Goal: Task Accomplishment & Management: Manage account settings

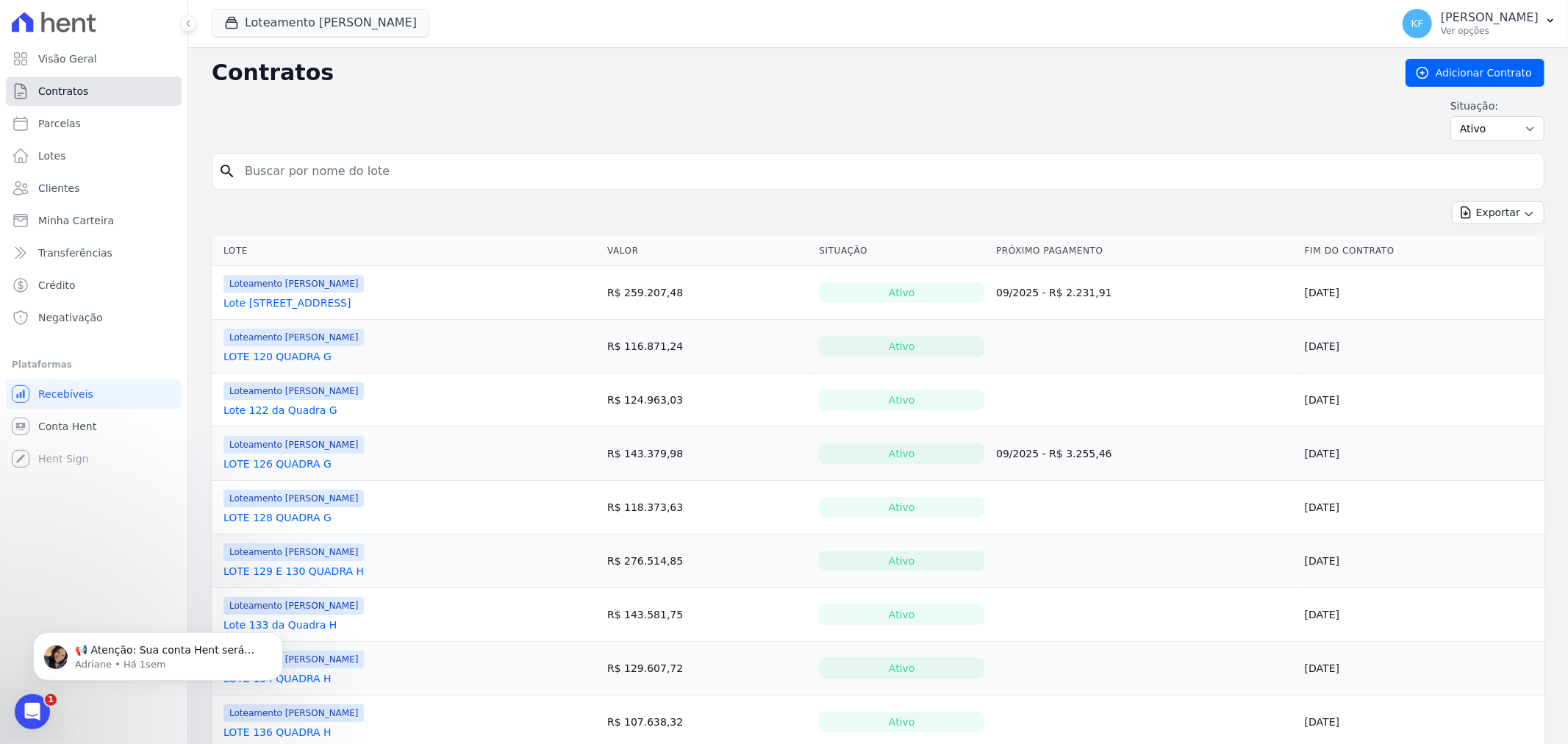
click at [63, 82] on link "Contratos" at bounding box center [93, 91] width 175 height 29
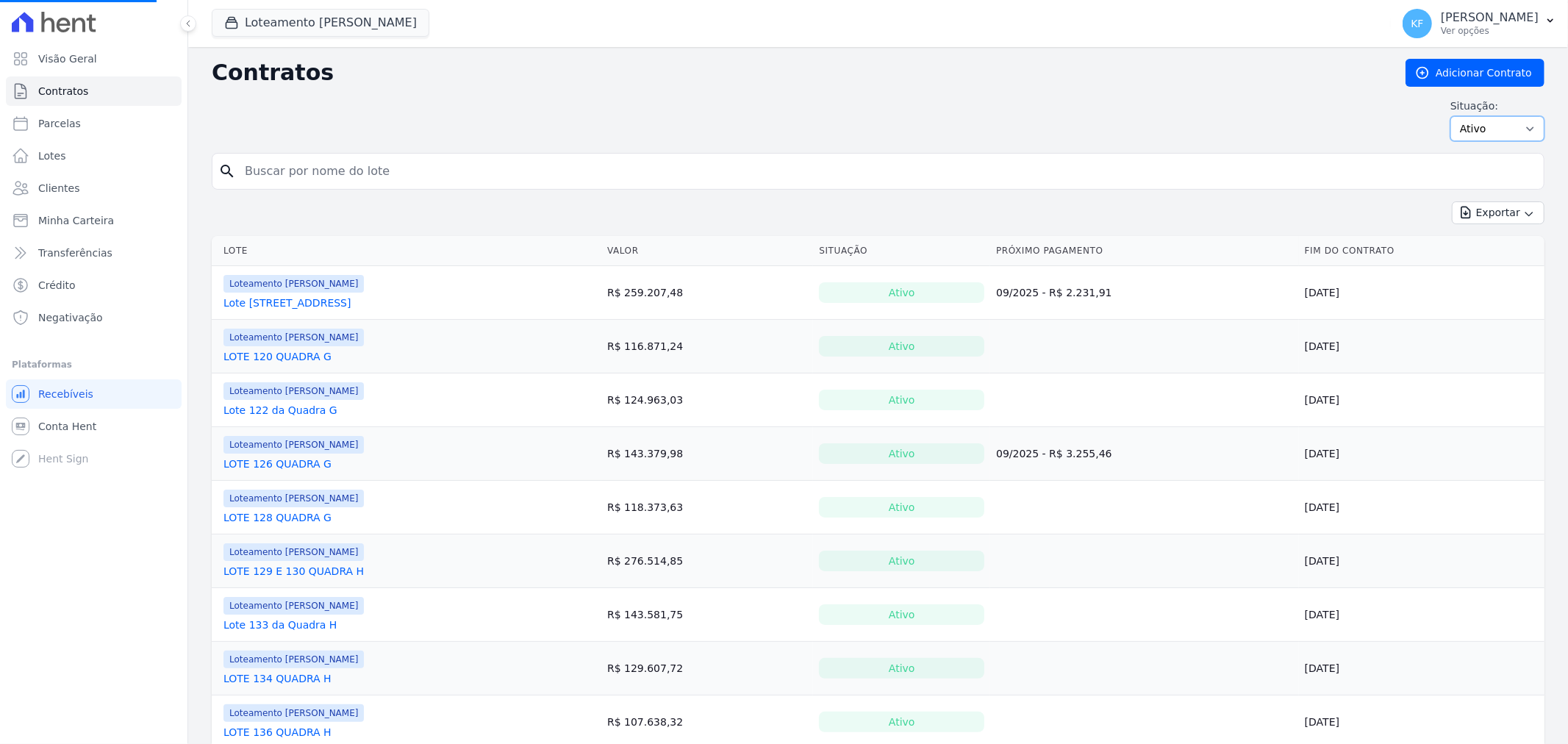
click at [1498, 123] on select "Ativo Todos Pausado Distratado Rascunho Expirado Encerrado" at bounding box center [1496, 128] width 94 height 25
click at [1464, 130] on select "Ativo Todos Pausado Distratado Rascunho Expirado Encerrado" at bounding box center [1496, 128] width 94 height 25
select select "draft"
click at [1450, 116] on select "Ativo Todos Pausado Distratado Rascunho Expirado Encerrado" at bounding box center [1496, 128] width 94 height 25
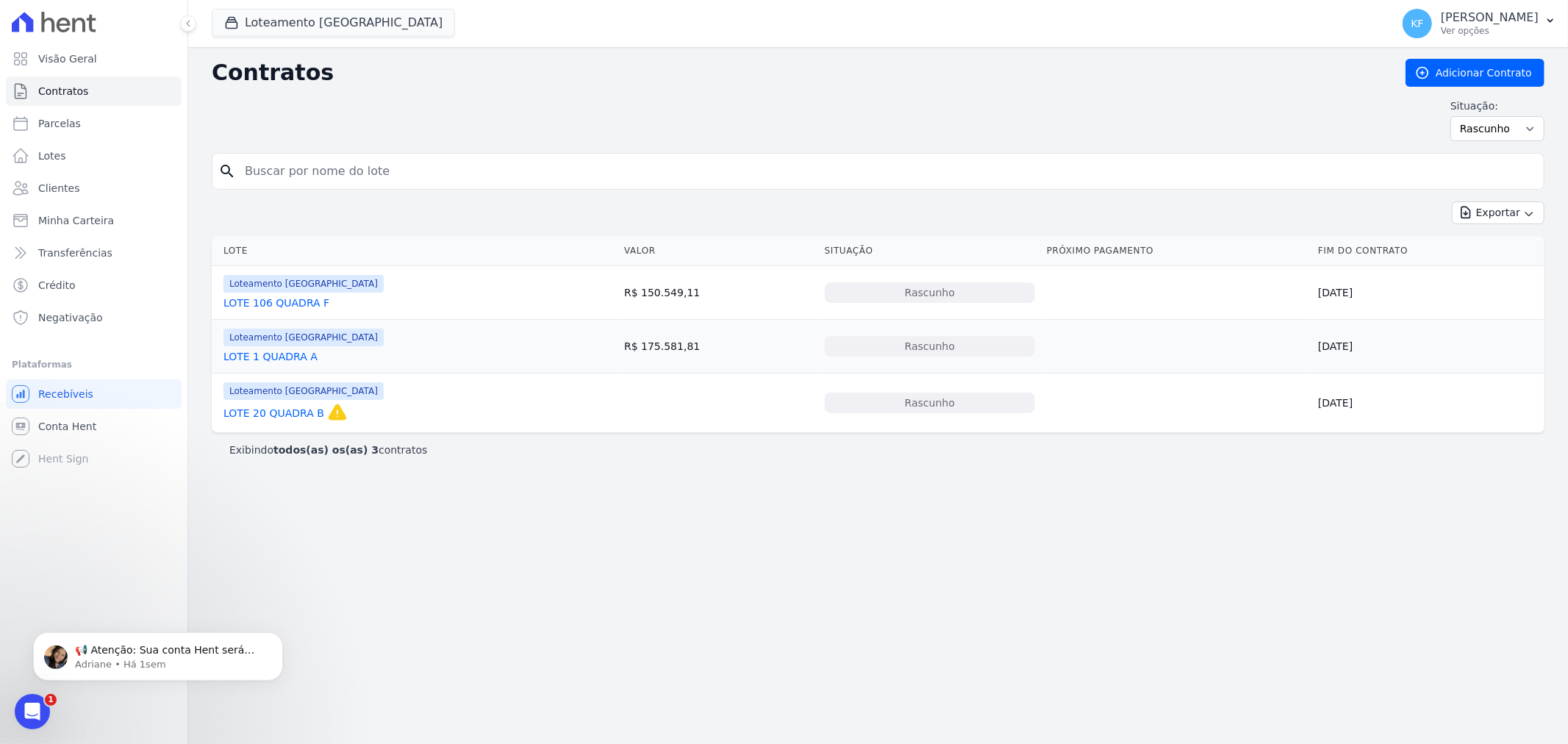
click at [303, 361] on link "LOTE 1 QUADRA A" at bounding box center [270, 356] width 94 height 15
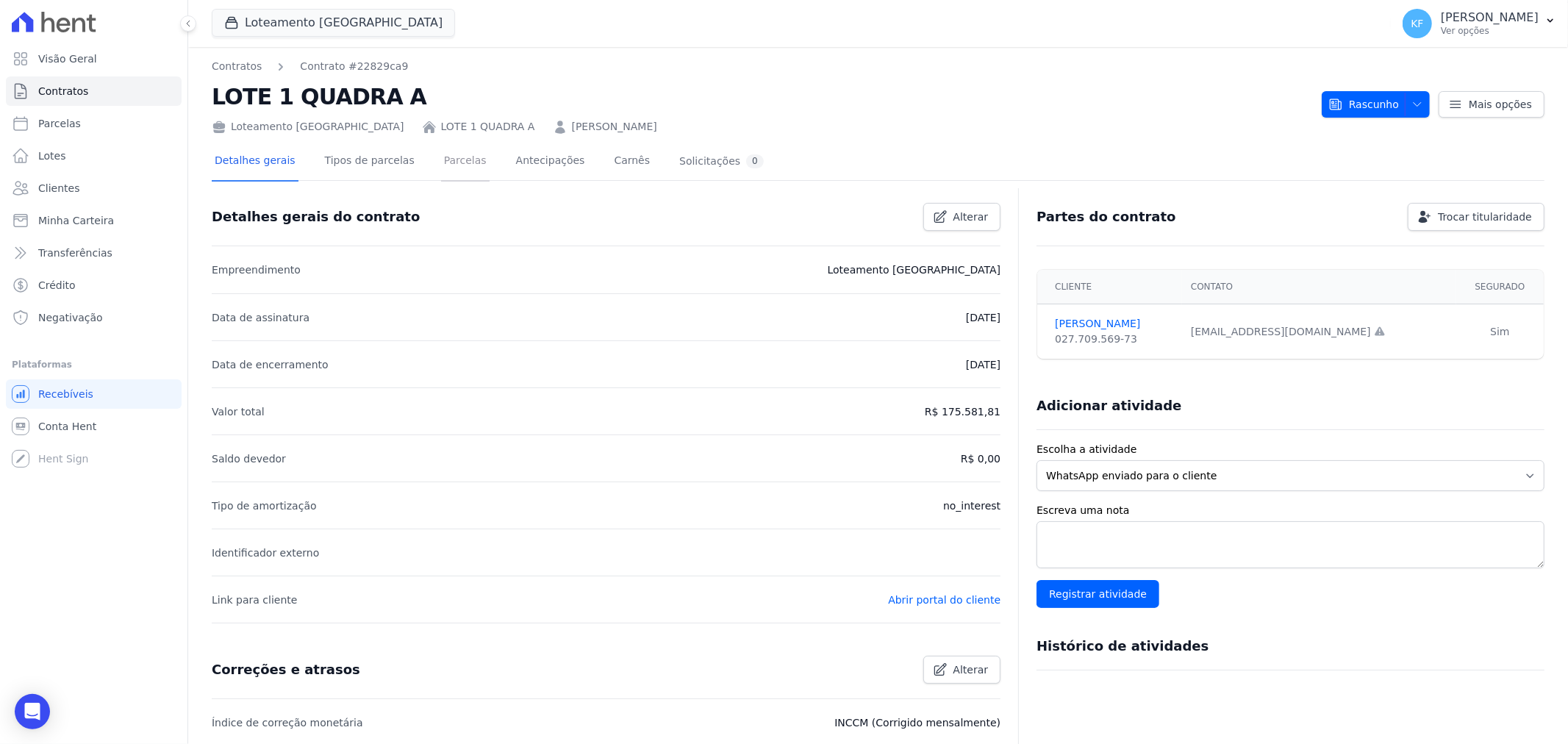
click at [447, 162] on link "Parcelas" at bounding box center [465, 162] width 48 height 39
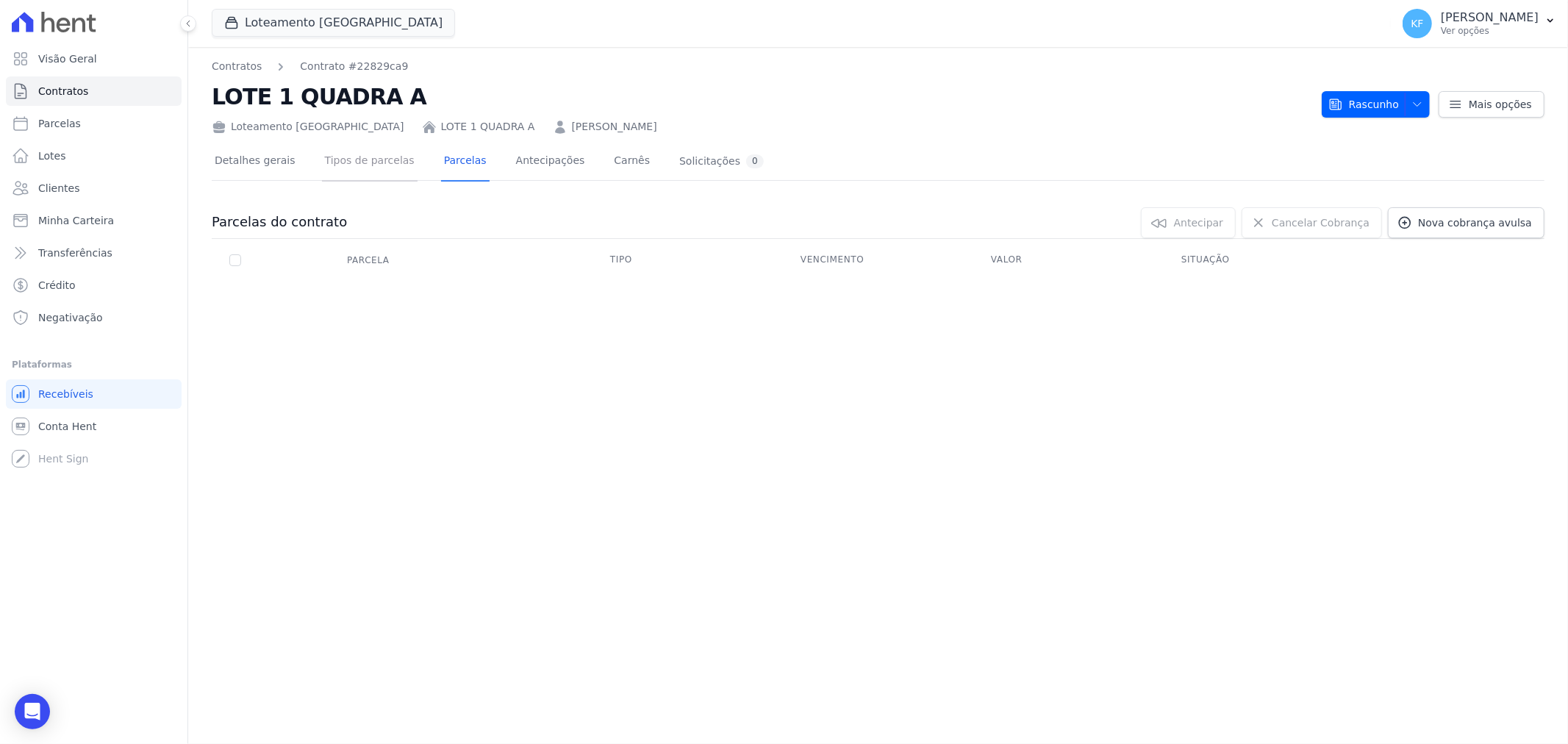
click at [362, 150] on link "Tipos de parcelas" at bounding box center [369, 162] width 95 height 39
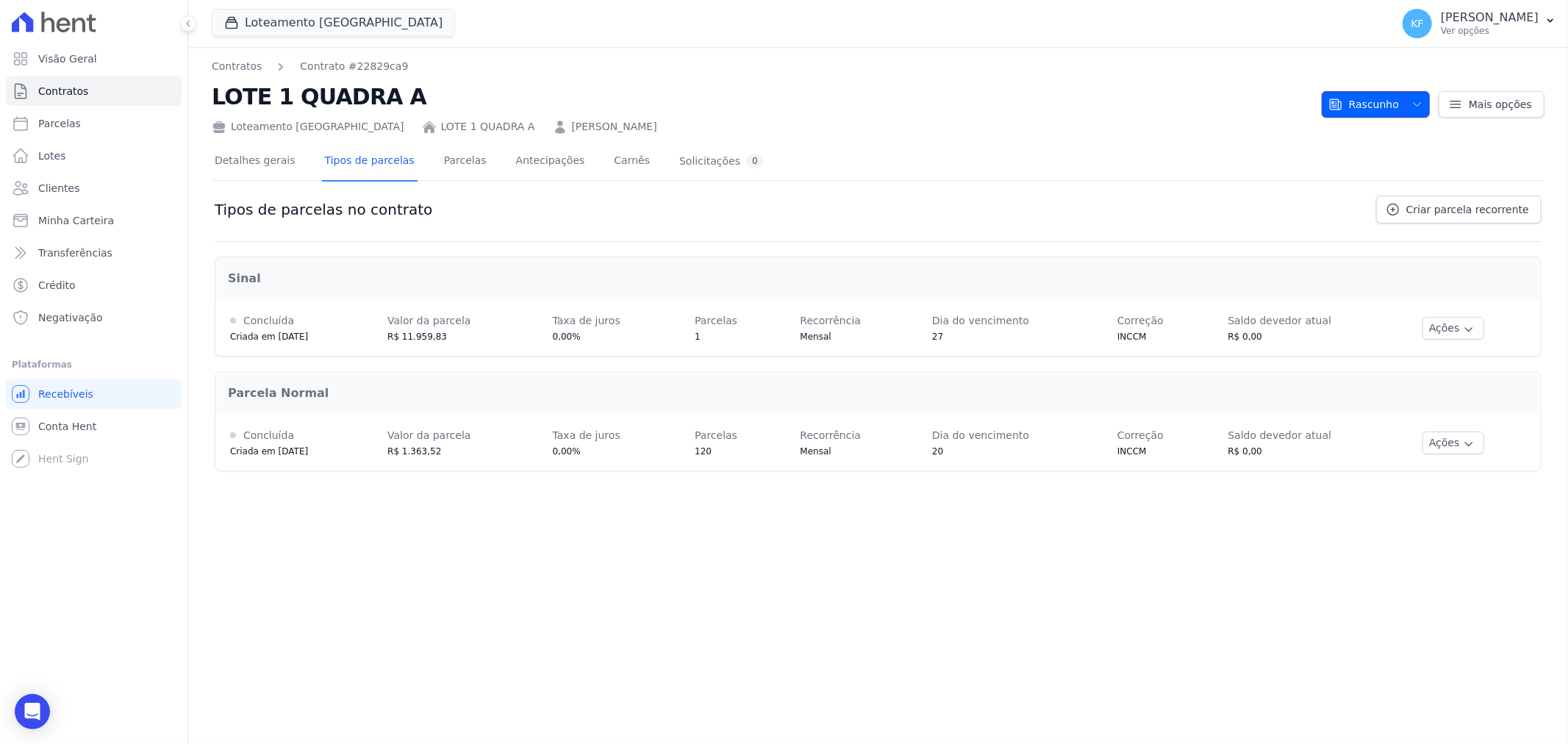
click at [1417, 104] on icon "button" at bounding box center [1417, 104] width 11 height 11
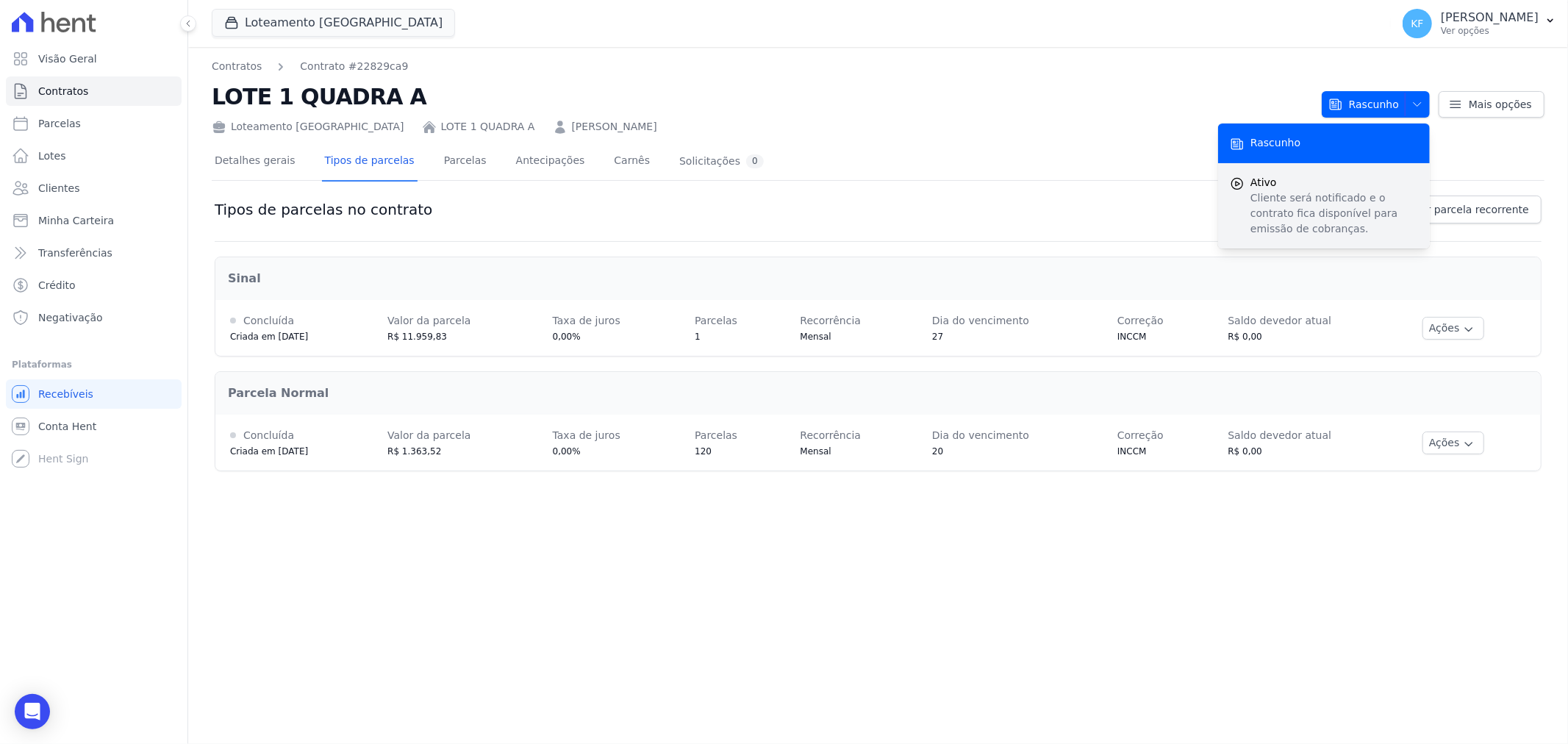
click at [1343, 192] on p "Cliente será notificado e o contrato fica disponível para emissão de cobranças." at bounding box center [1334, 213] width 168 height 46
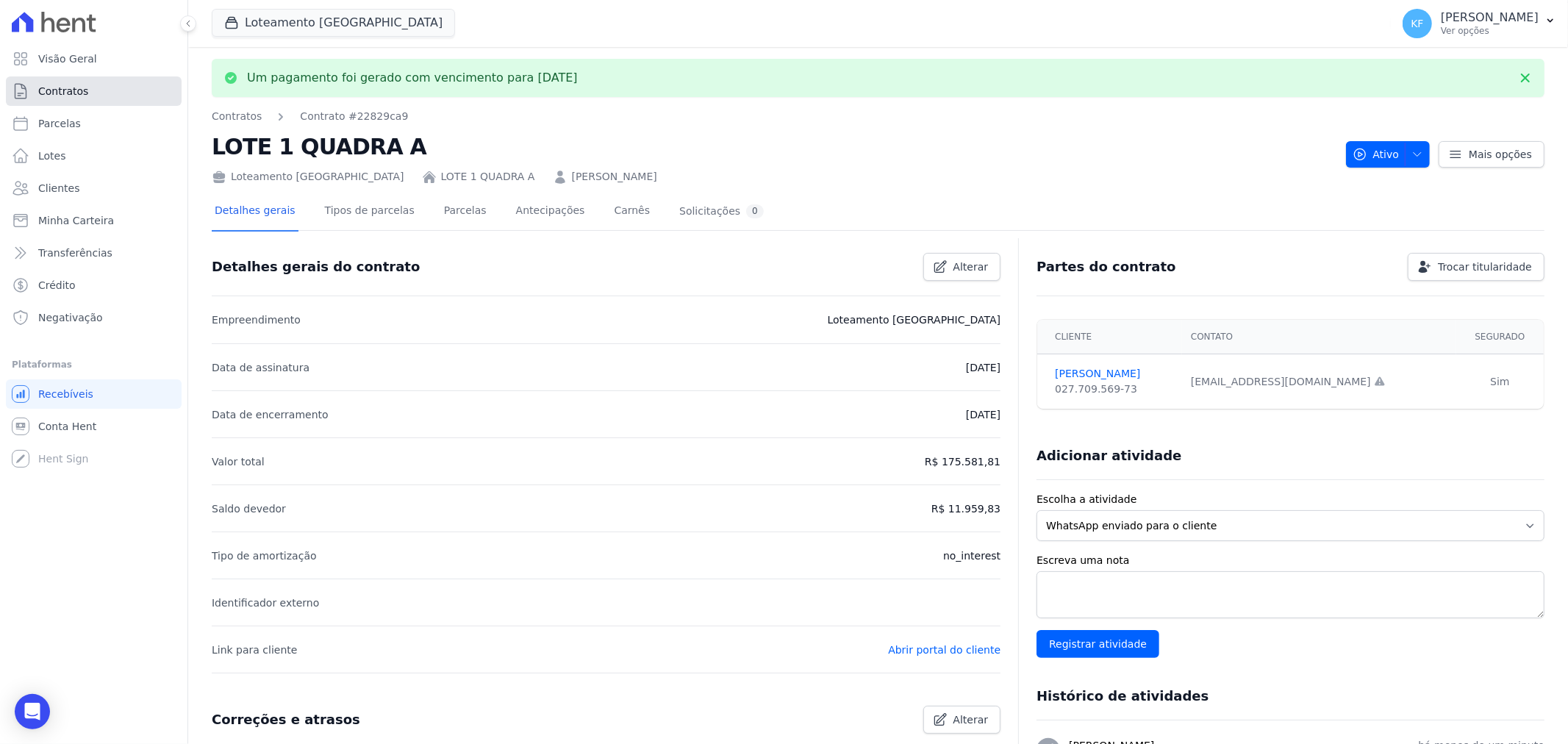
click at [51, 93] on span "Contratos" at bounding box center [63, 91] width 50 height 15
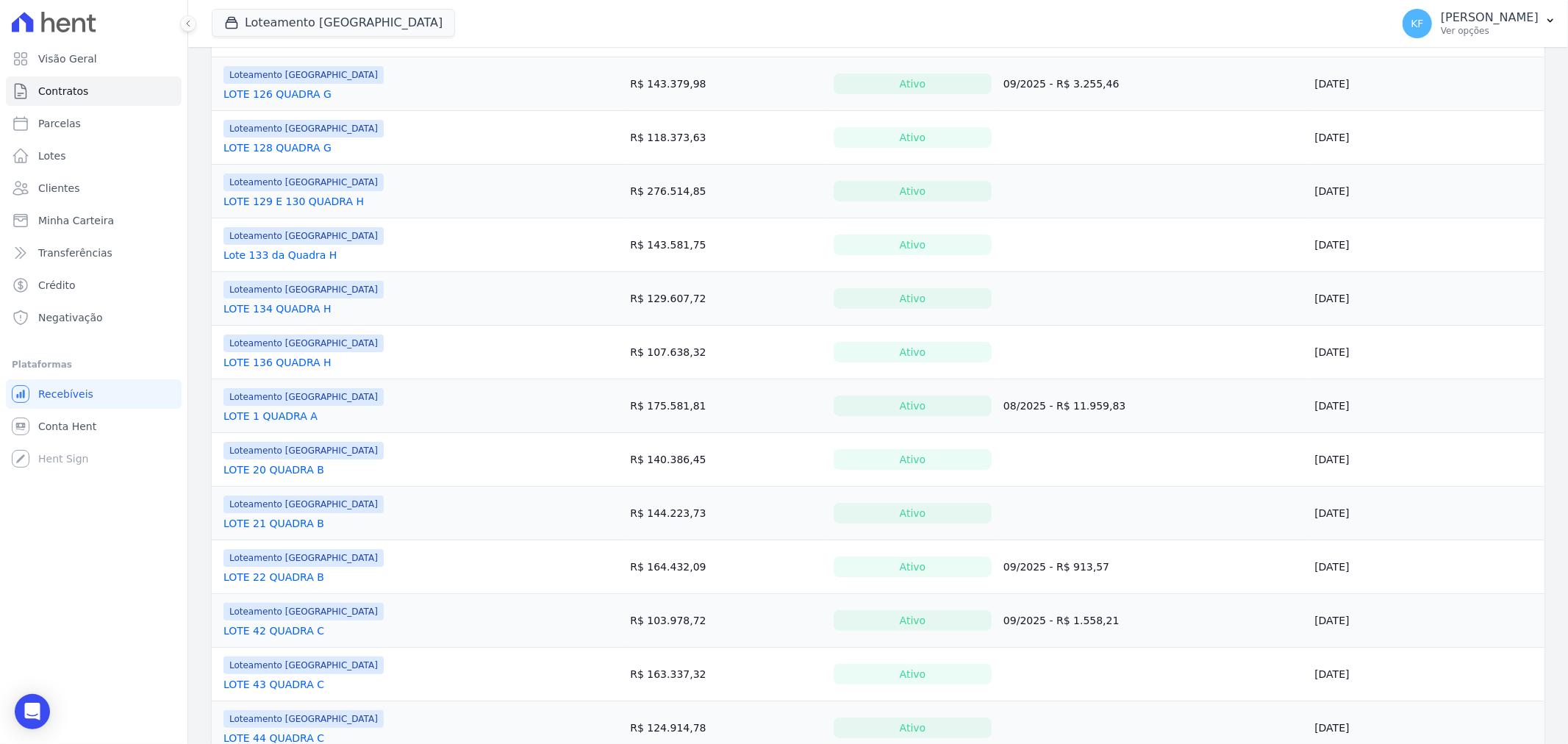
scroll to position [489, 0]
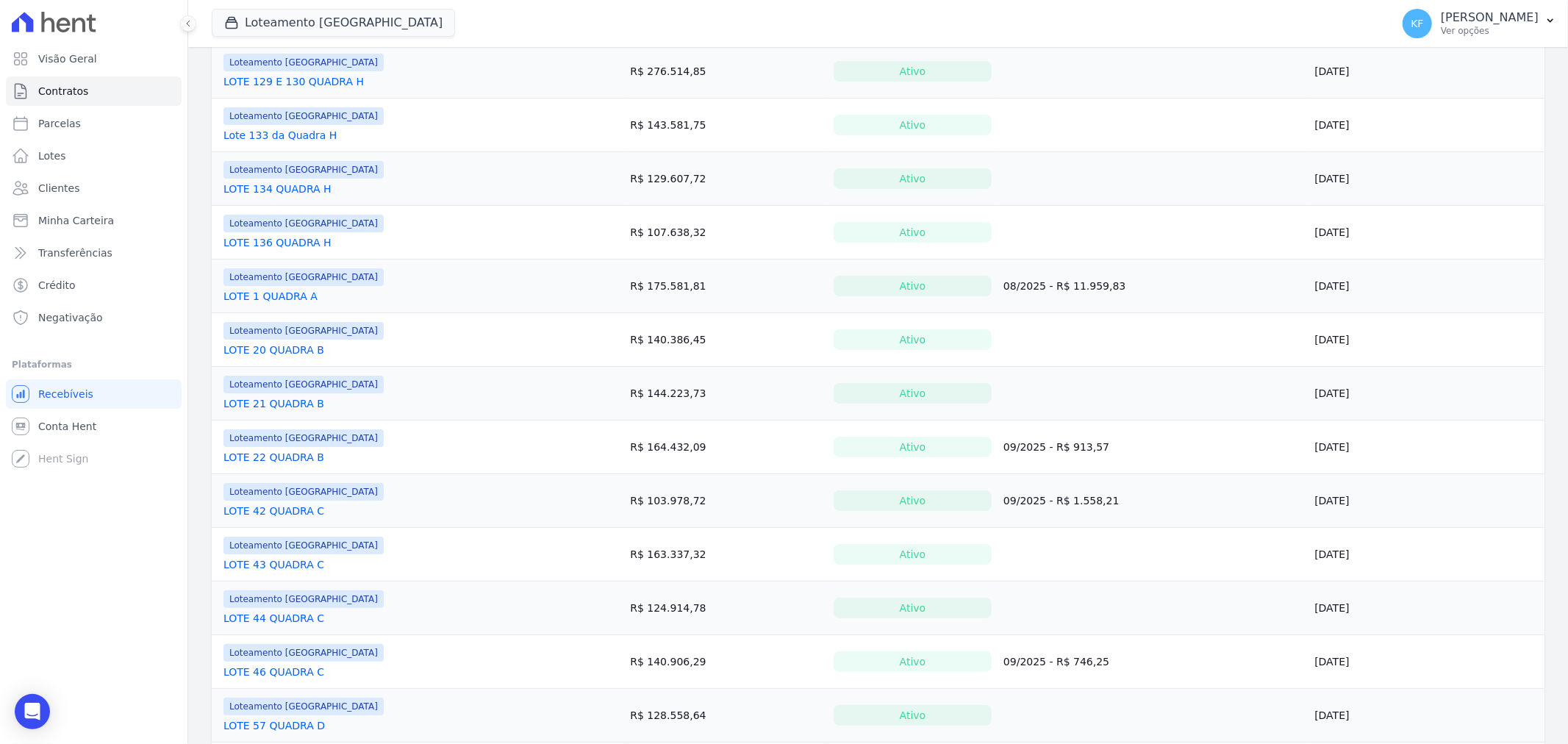
click at [272, 297] on link "LOTE 1 QUADRA A" at bounding box center [270, 296] width 94 height 15
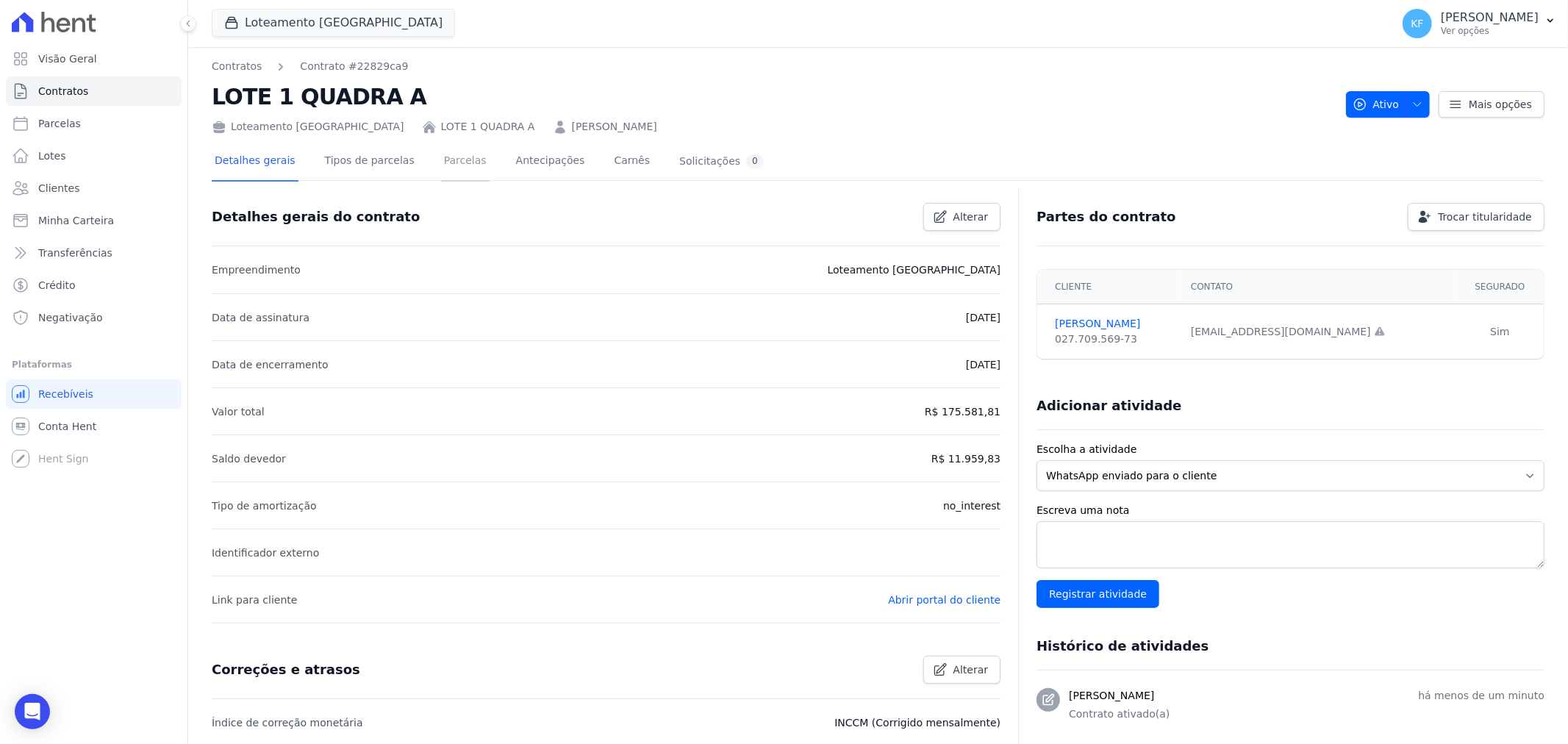
click at [443, 161] on link "Parcelas" at bounding box center [465, 162] width 48 height 39
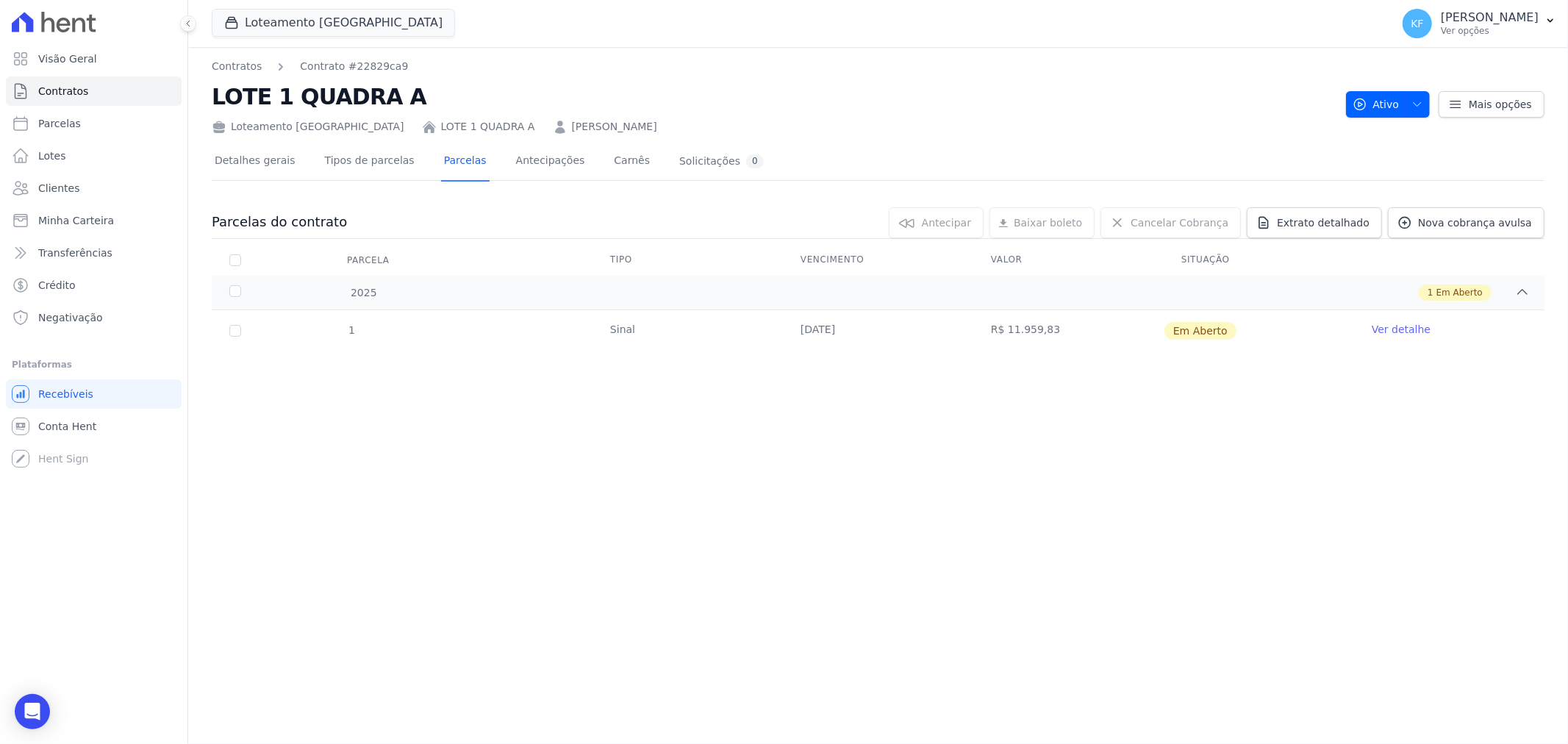
click at [1037, 334] on td "R$ 11.959,83" at bounding box center [1067, 330] width 190 height 41
click at [1411, 329] on link "Ver detalhe" at bounding box center [1401, 330] width 59 height 15
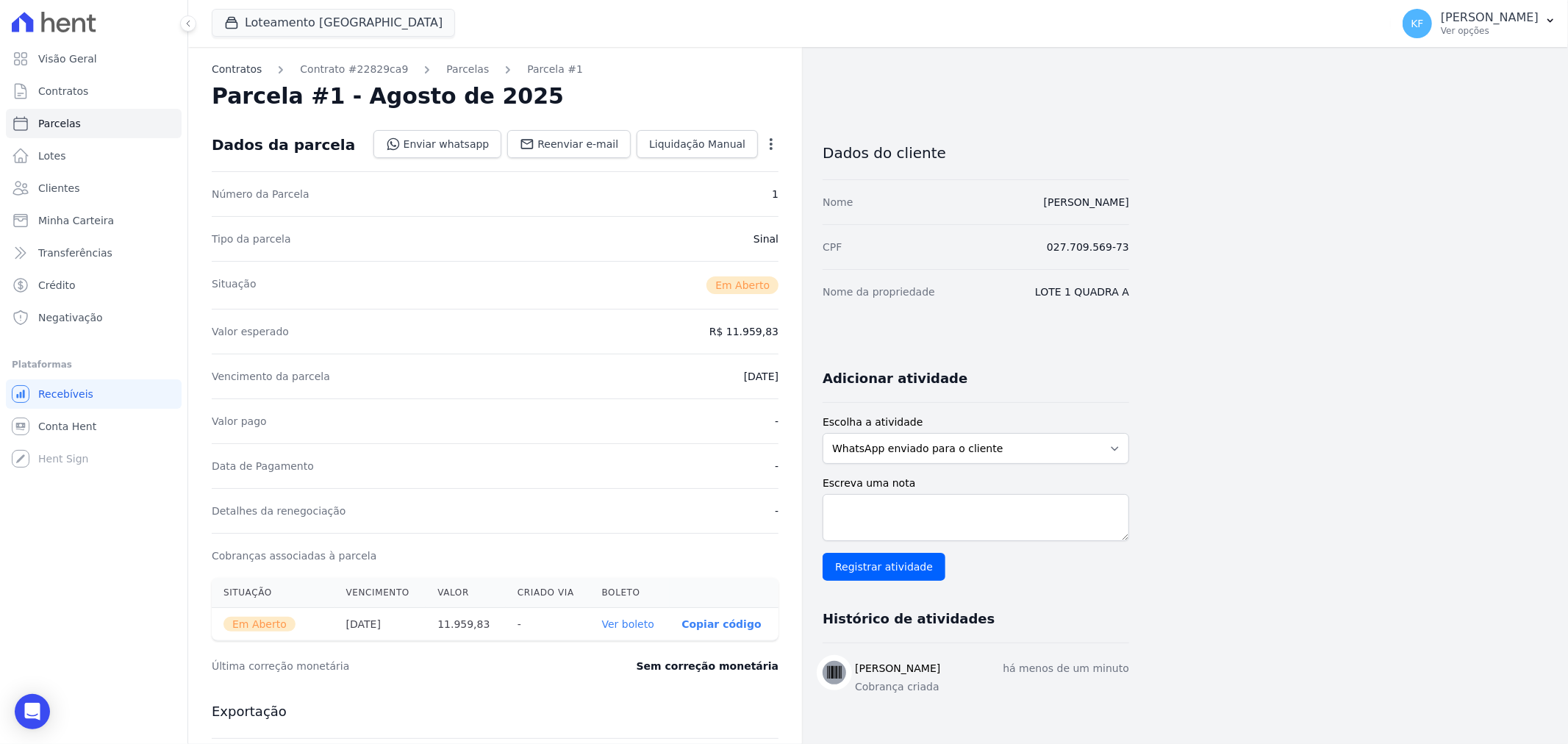
click at [245, 67] on link "Contratos" at bounding box center [236, 69] width 50 height 16
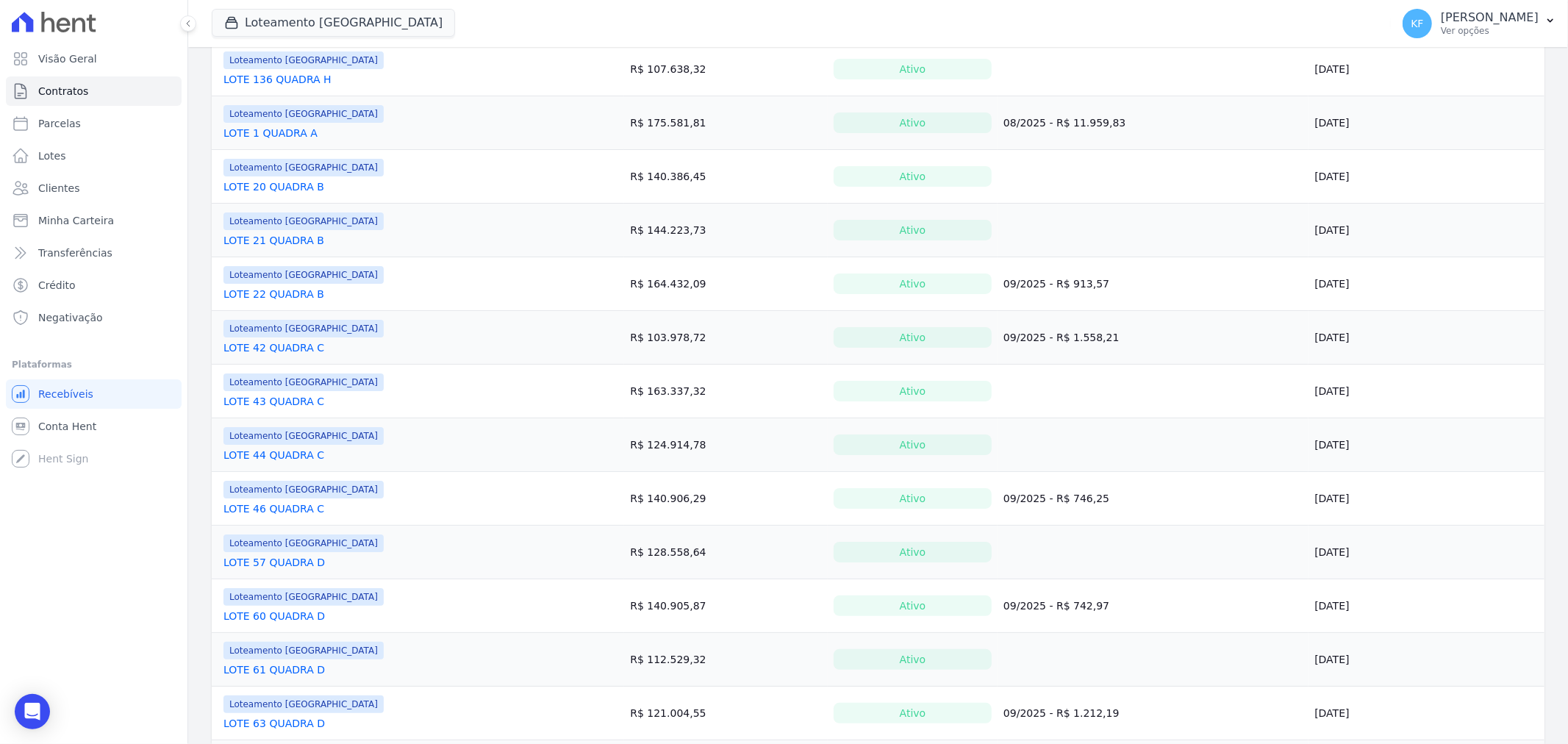
scroll to position [326, 0]
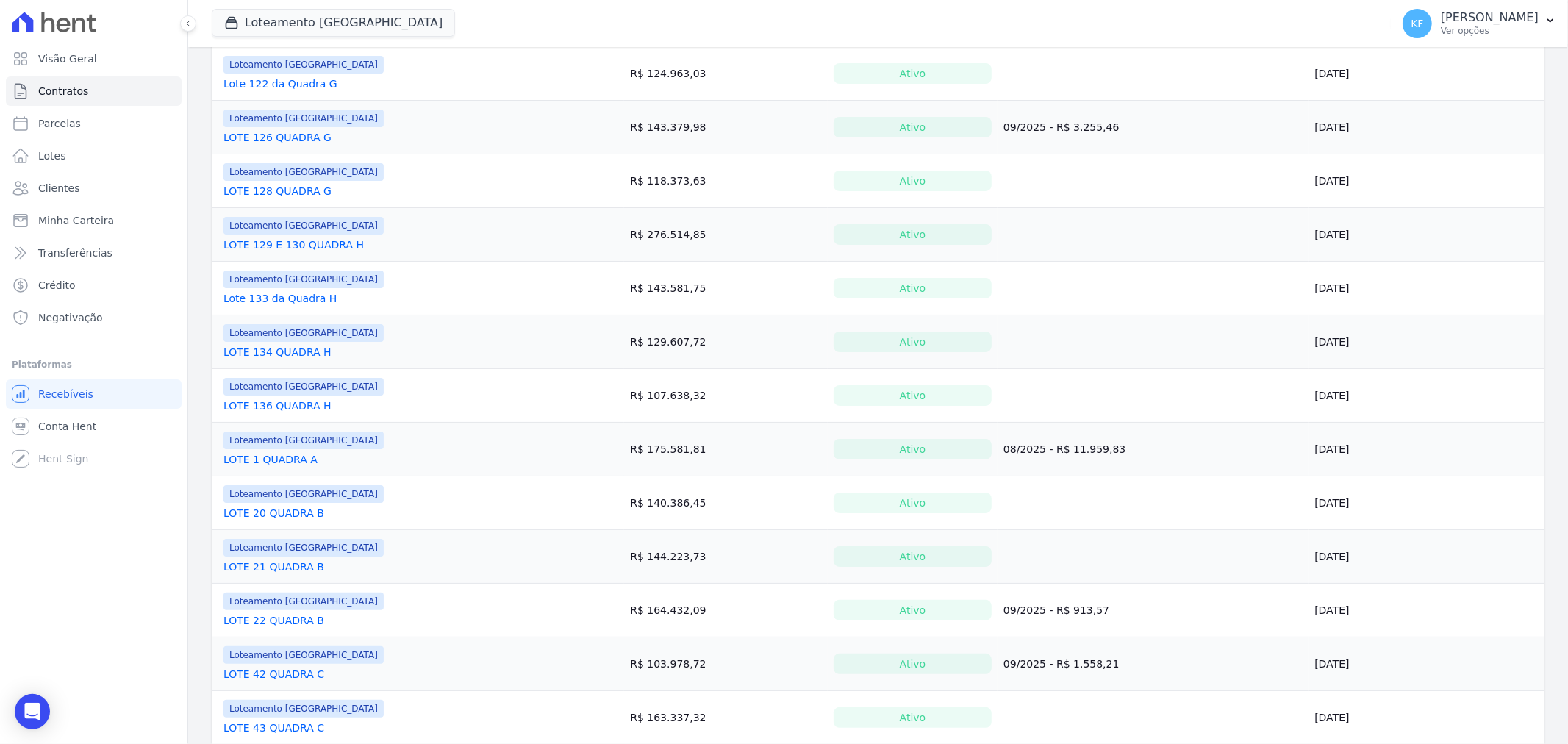
click at [289, 459] on link "LOTE 1 QUADRA A" at bounding box center [270, 459] width 94 height 15
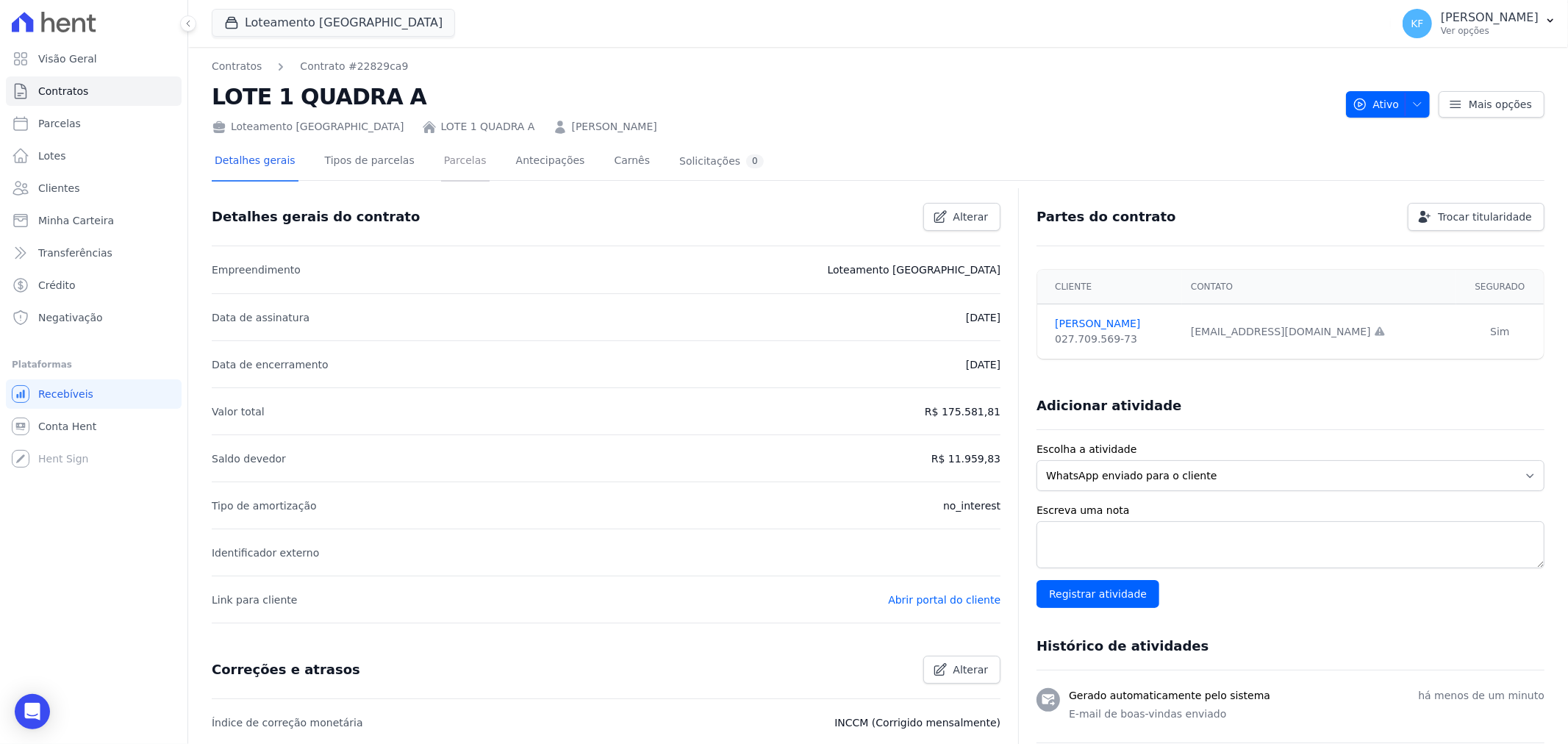
click at [450, 159] on link "Parcelas" at bounding box center [465, 162] width 48 height 39
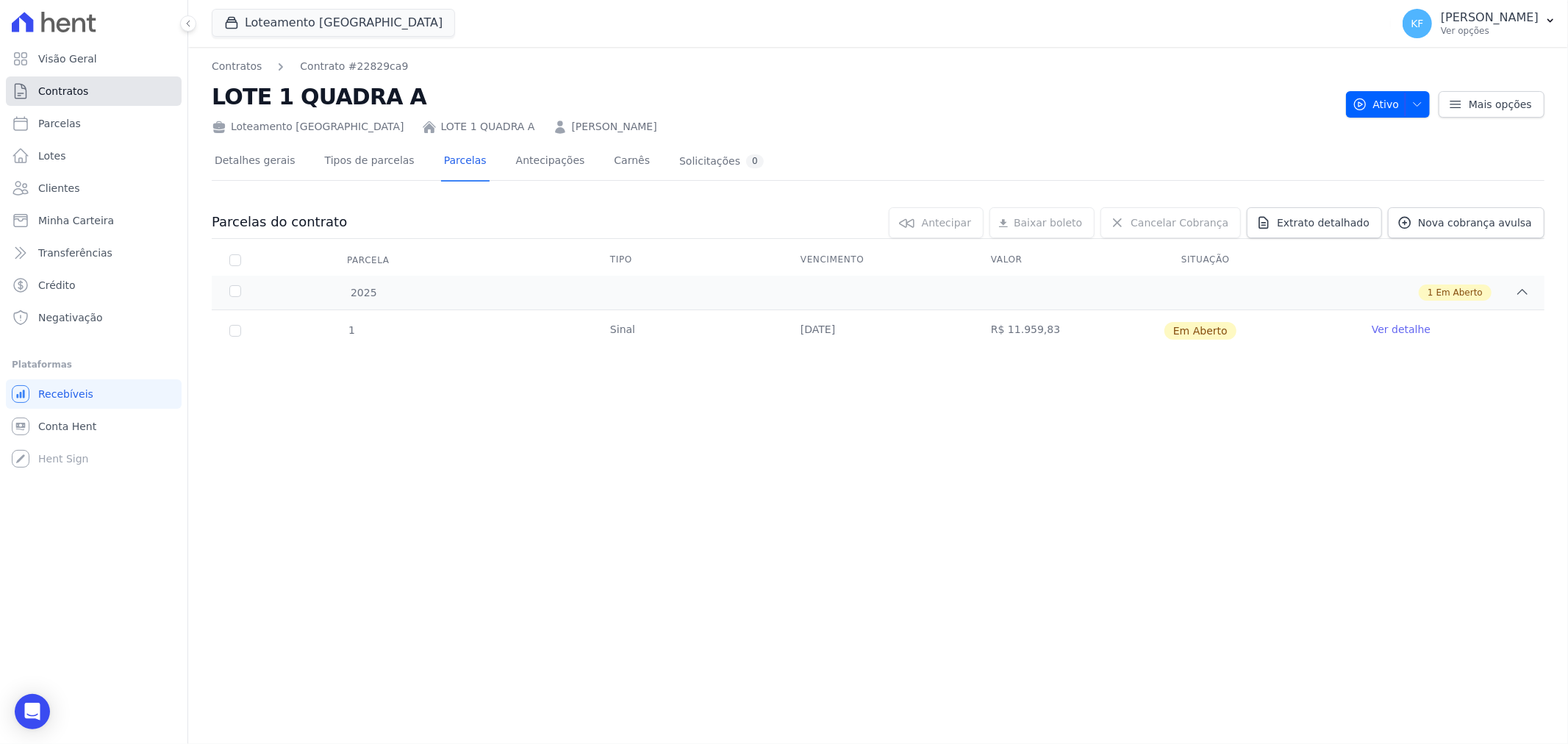
click at [57, 94] on span "Contratos" at bounding box center [63, 91] width 50 height 15
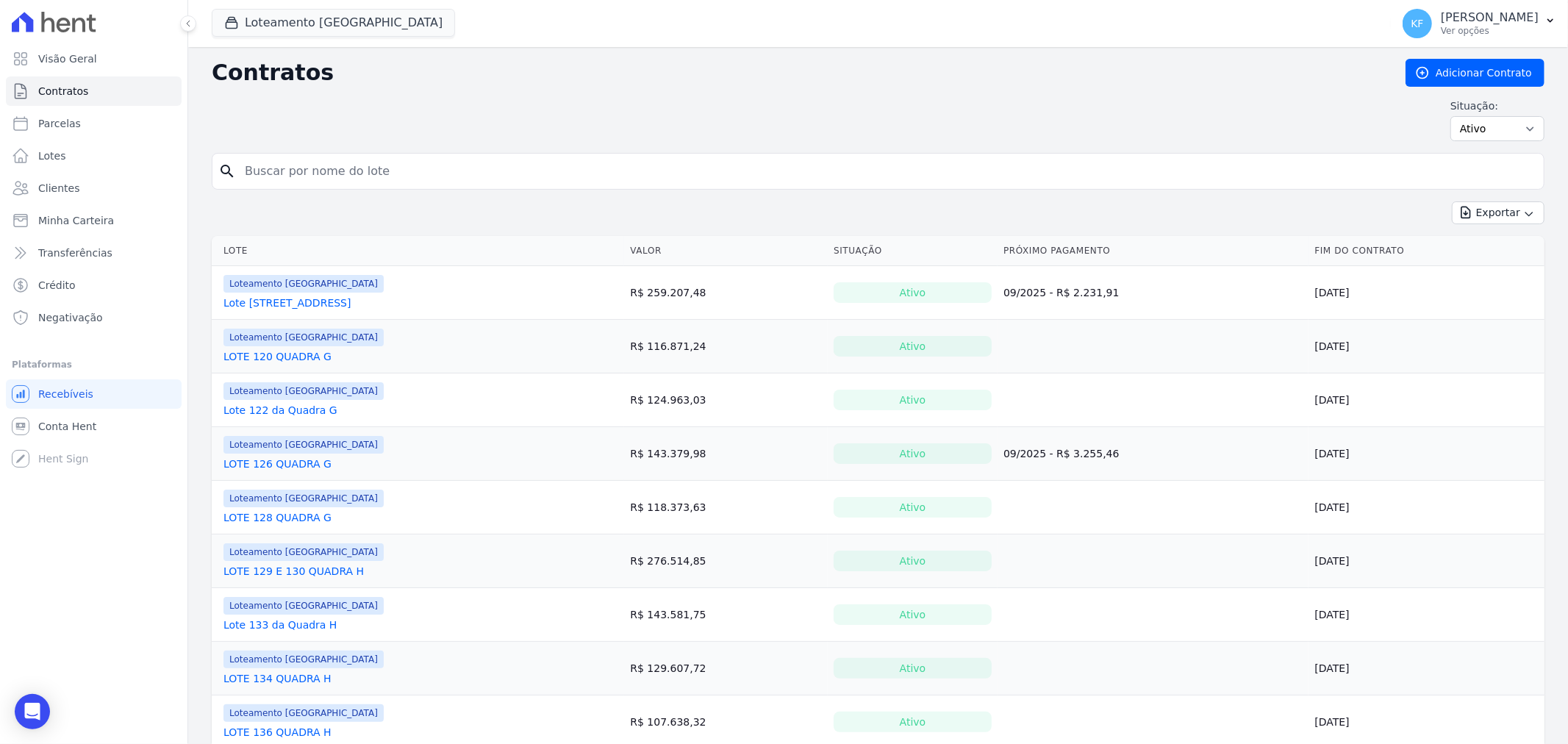
click at [1495, 113] on div "Situação: Ativo Todos Pausado Distratado Rascunho Expirado Encerrado" at bounding box center [1496, 120] width 94 height 42
click at [1495, 129] on select "Ativo Todos Pausado Distratado Rascunho Expirado Encerrado" at bounding box center [1496, 128] width 94 height 25
select select "draft"
click at [1450, 116] on select "Ativo Todos Pausado Distratado Rascunho Expirado Encerrado" at bounding box center [1496, 128] width 94 height 25
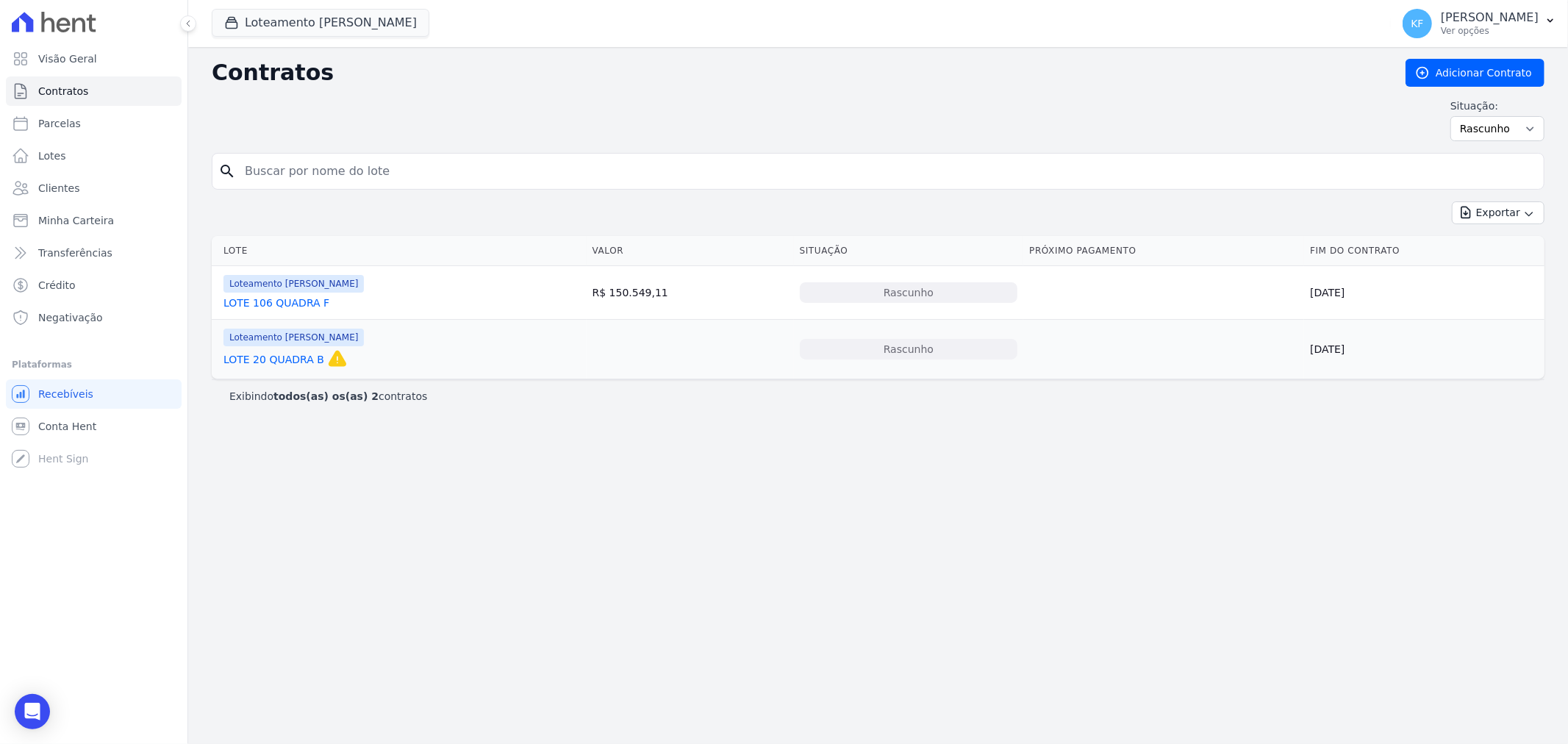
click at [290, 298] on link "LOTE 106 QUADRA F" at bounding box center [276, 303] width 106 height 15
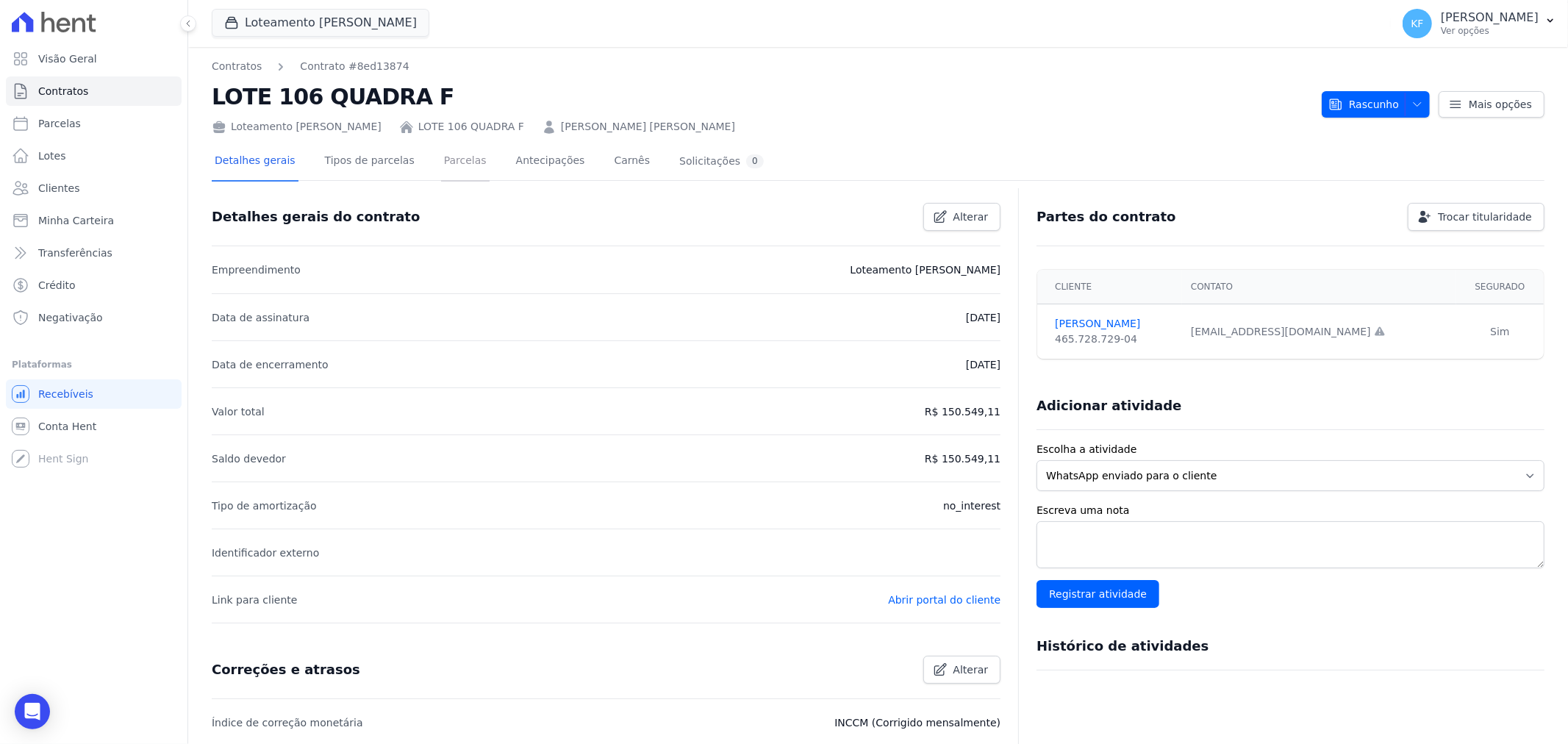
click at [464, 162] on link "Parcelas" at bounding box center [465, 162] width 48 height 39
click at [458, 162] on link "Parcelas" at bounding box center [465, 162] width 48 height 39
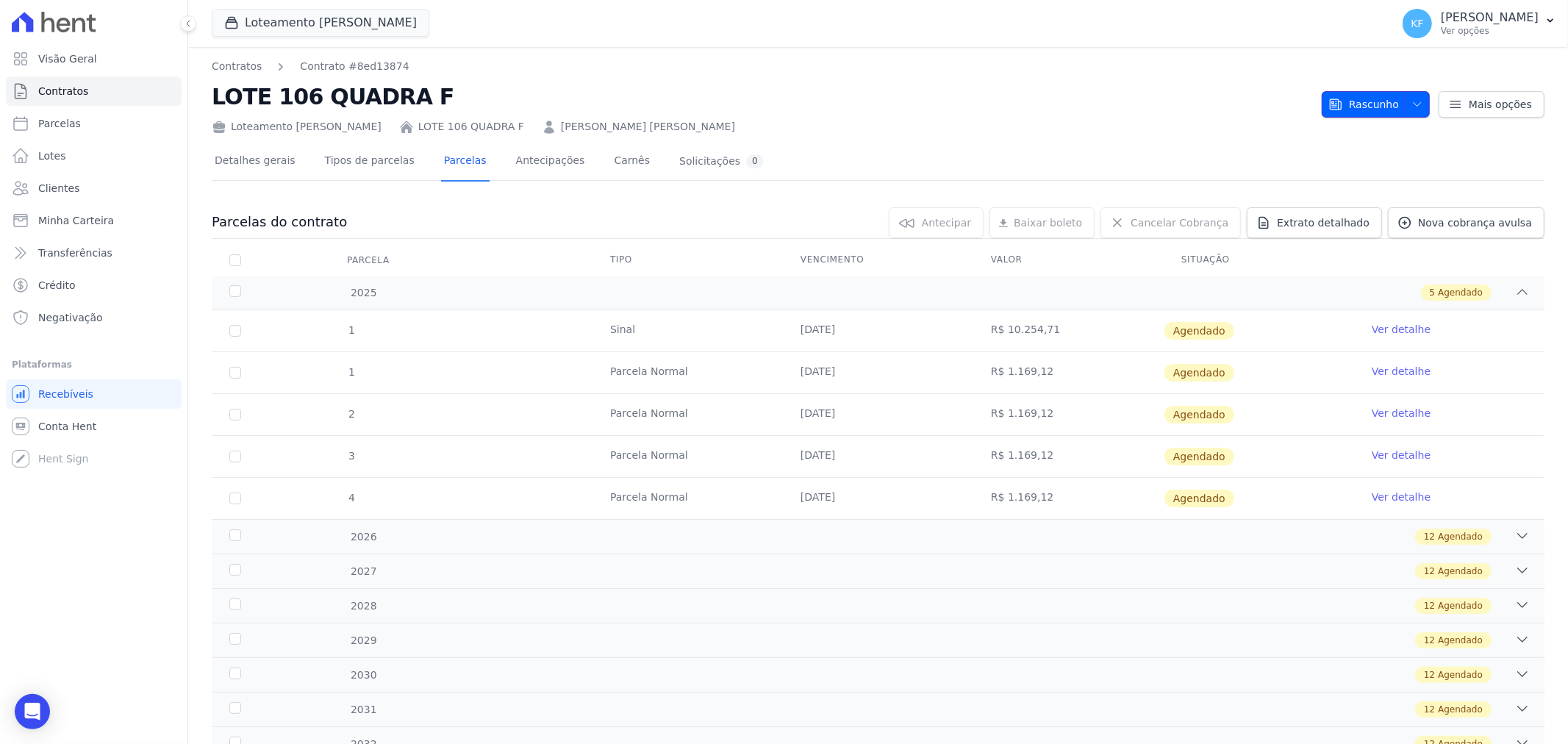
click at [1386, 100] on span "Rascunho" at bounding box center [1363, 104] width 71 height 26
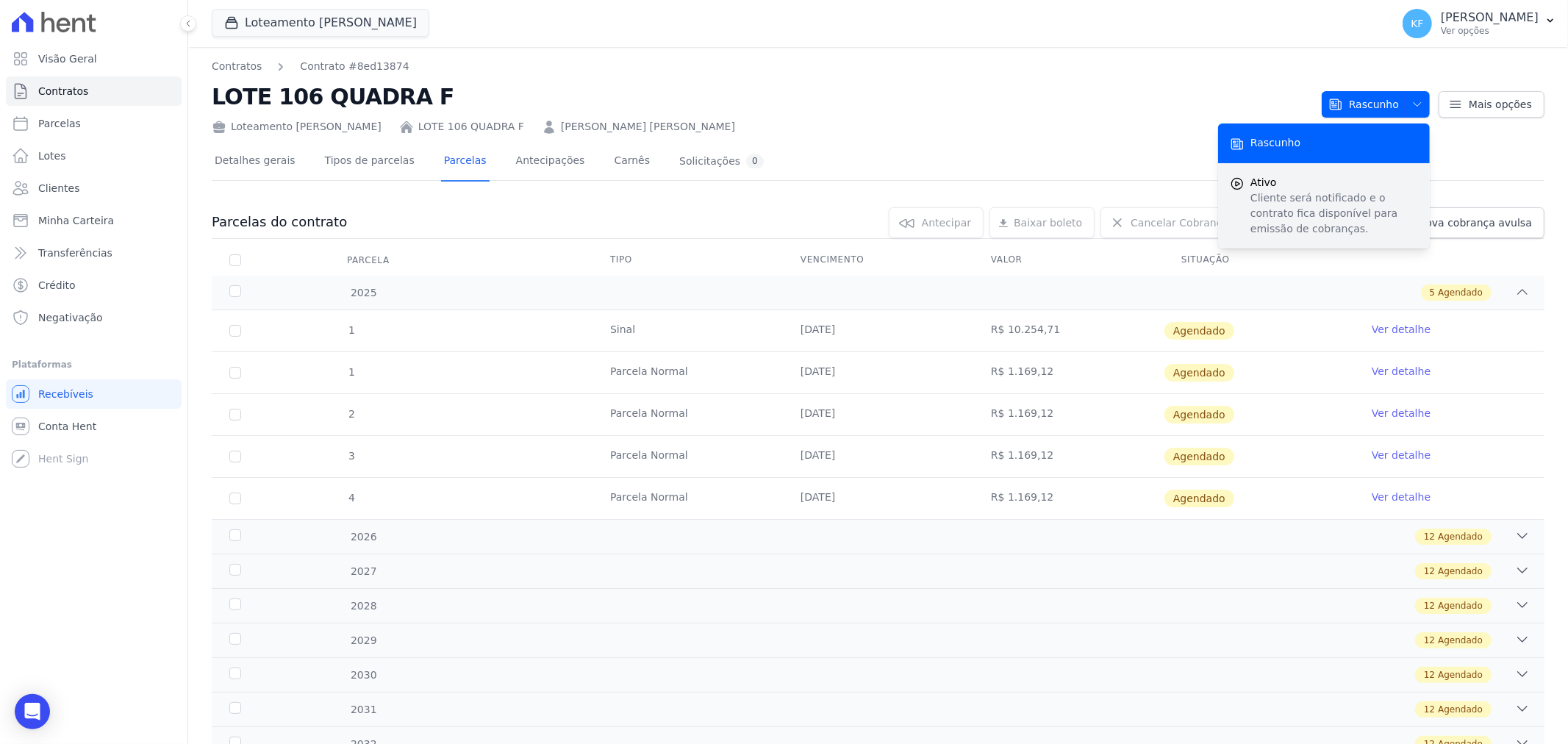
click at [1308, 188] on span "Ativo" at bounding box center [1334, 183] width 168 height 16
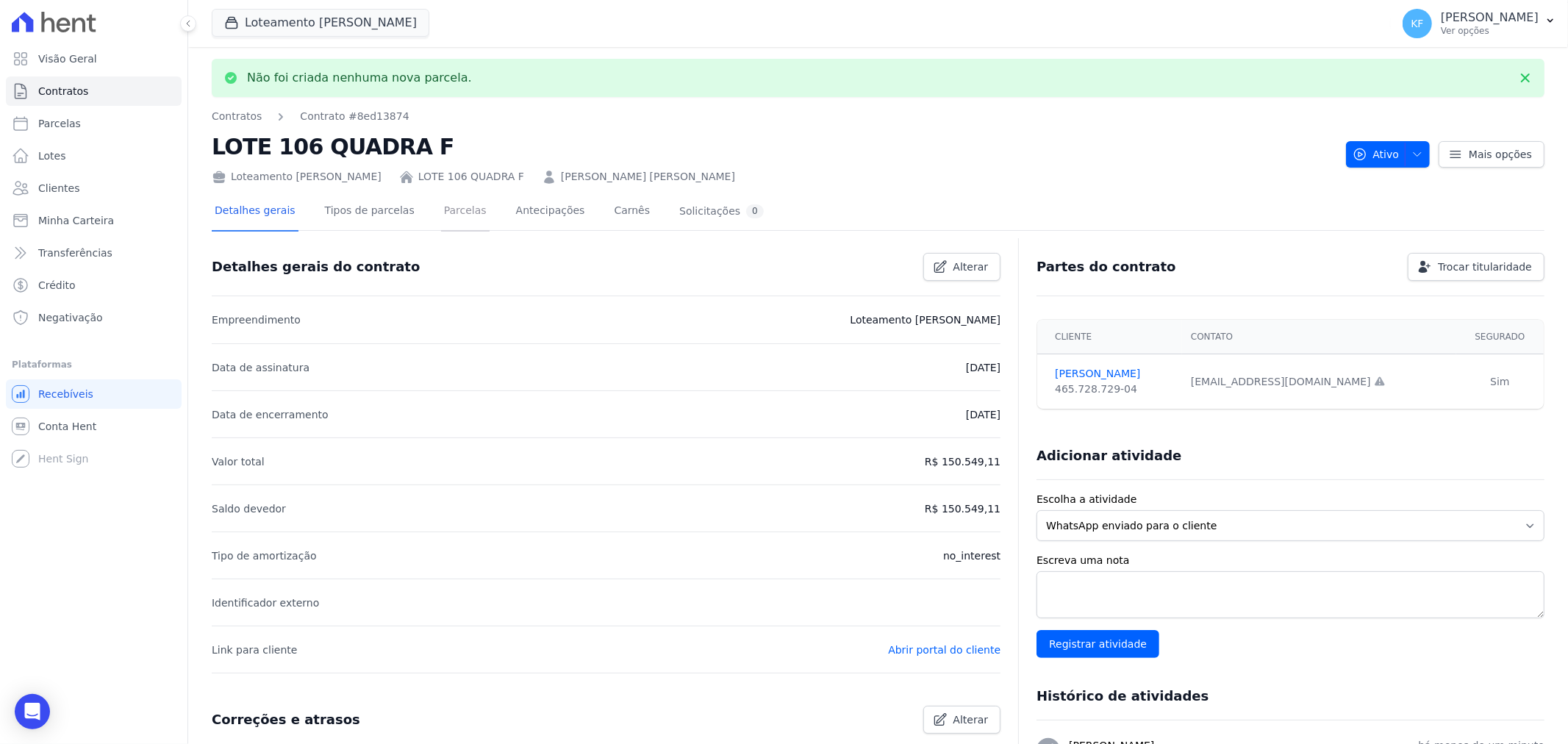
click at [453, 209] on link "Parcelas" at bounding box center [465, 212] width 48 height 39
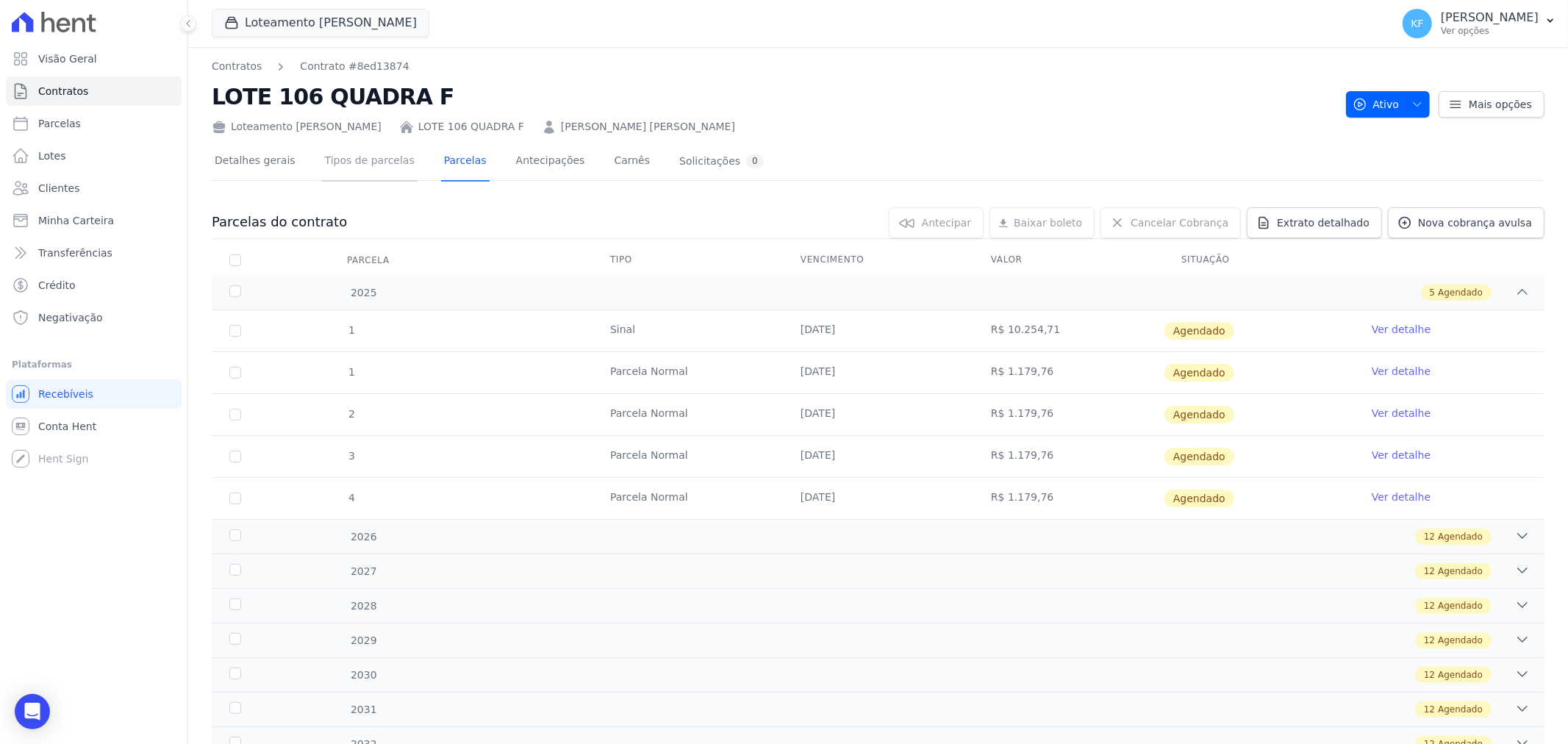
click at [359, 159] on link "Tipos de parcelas" at bounding box center [369, 162] width 95 height 39
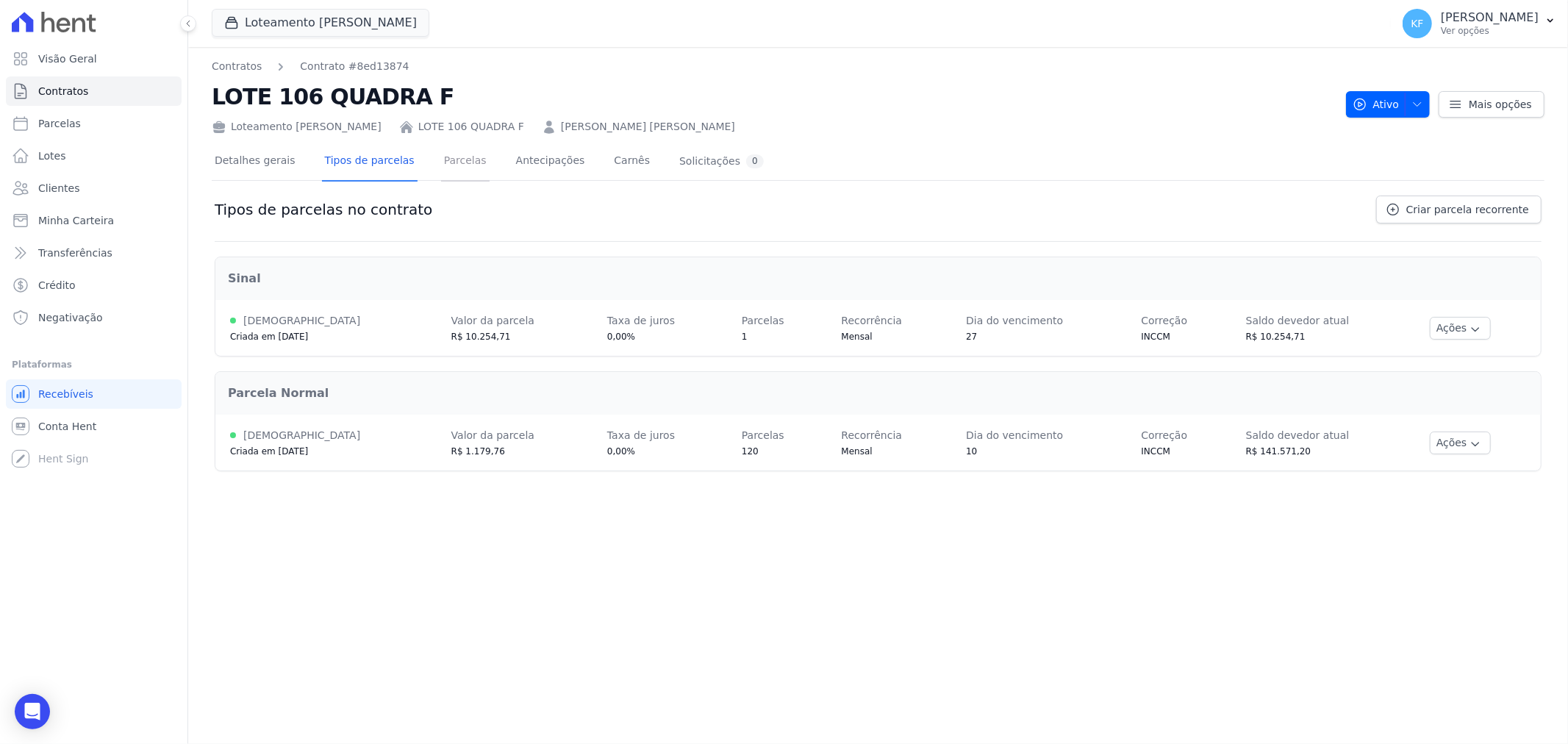
click at [442, 162] on link "Parcelas" at bounding box center [465, 162] width 48 height 39
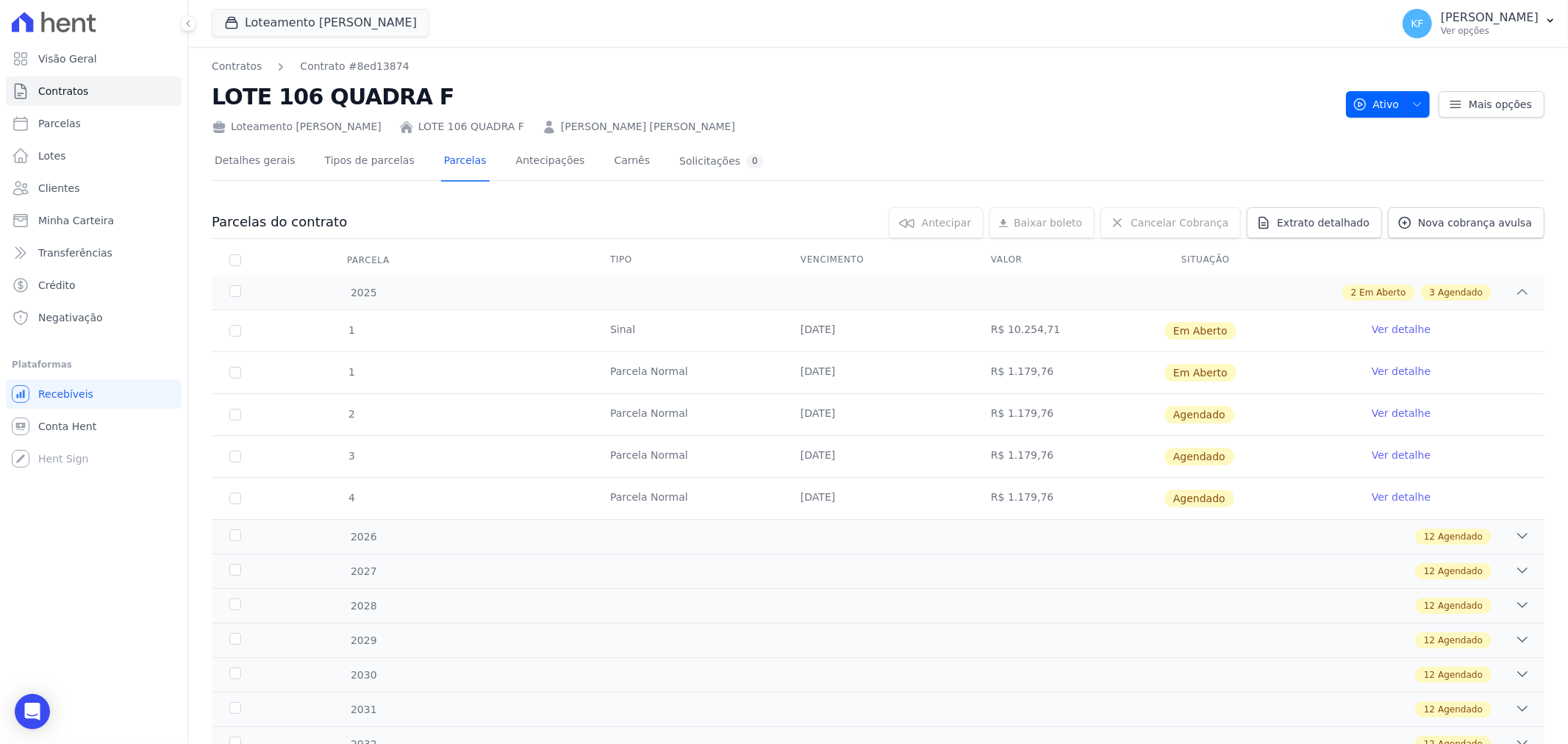
click at [1398, 328] on link "Ver detalhe" at bounding box center [1401, 330] width 59 height 15
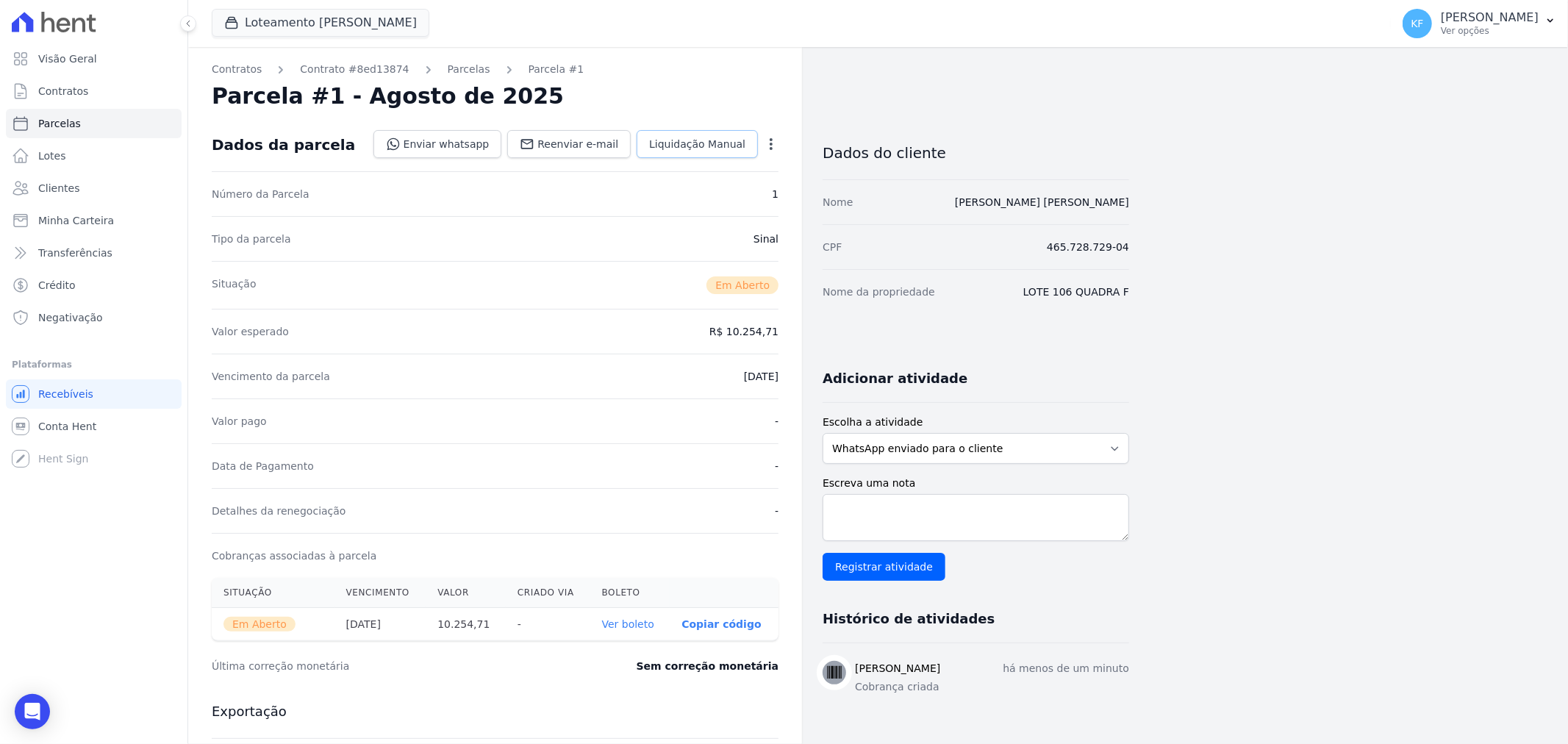
click at [700, 145] on span "Liquidação Manual" at bounding box center [697, 144] width 96 height 15
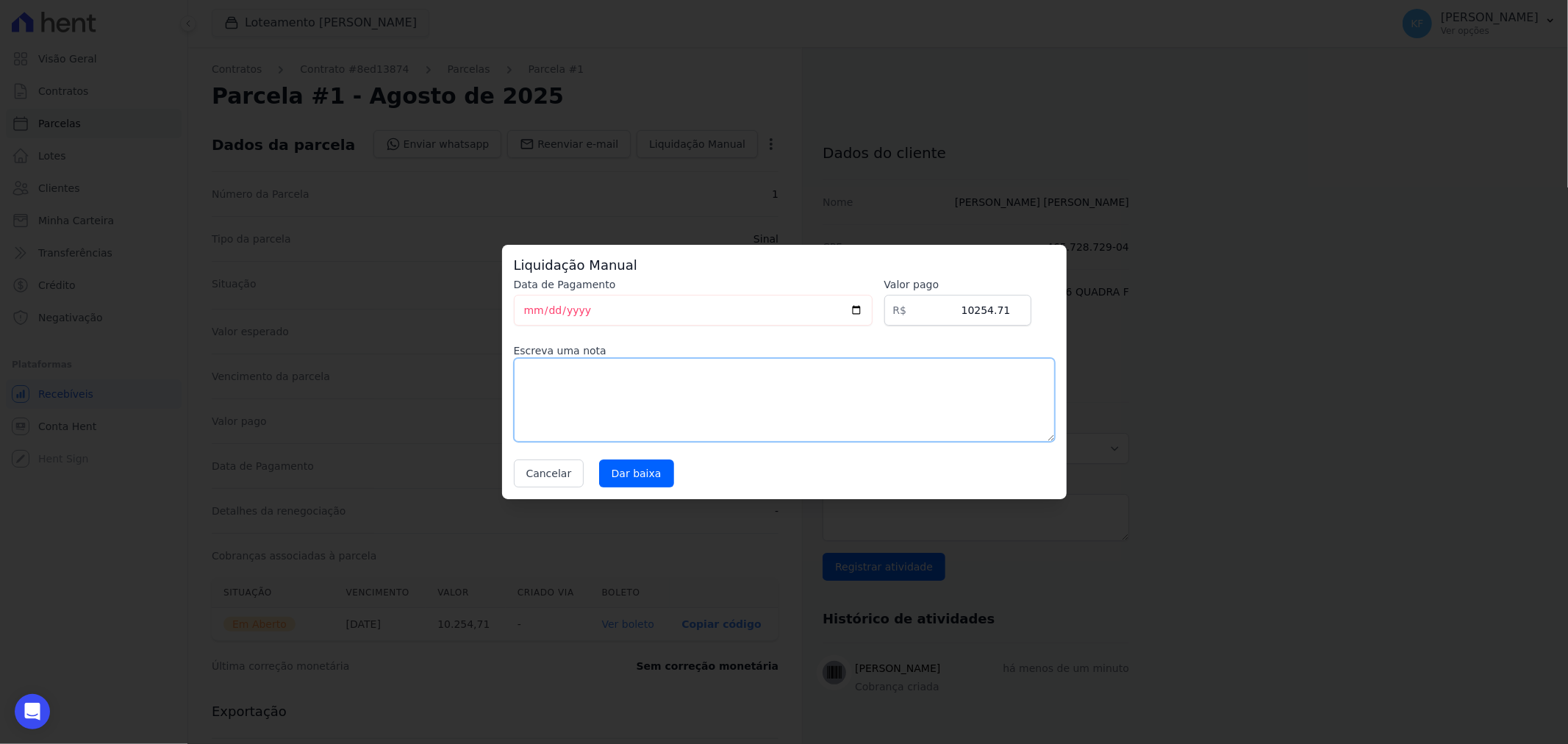
click at [704, 378] on textarea at bounding box center [784, 400] width 541 height 84
type textarea "Pago via PIX no Sicredi em [DATE]"
click at [629, 479] on input "Dar baixa" at bounding box center [637, 473] width 75 height 28
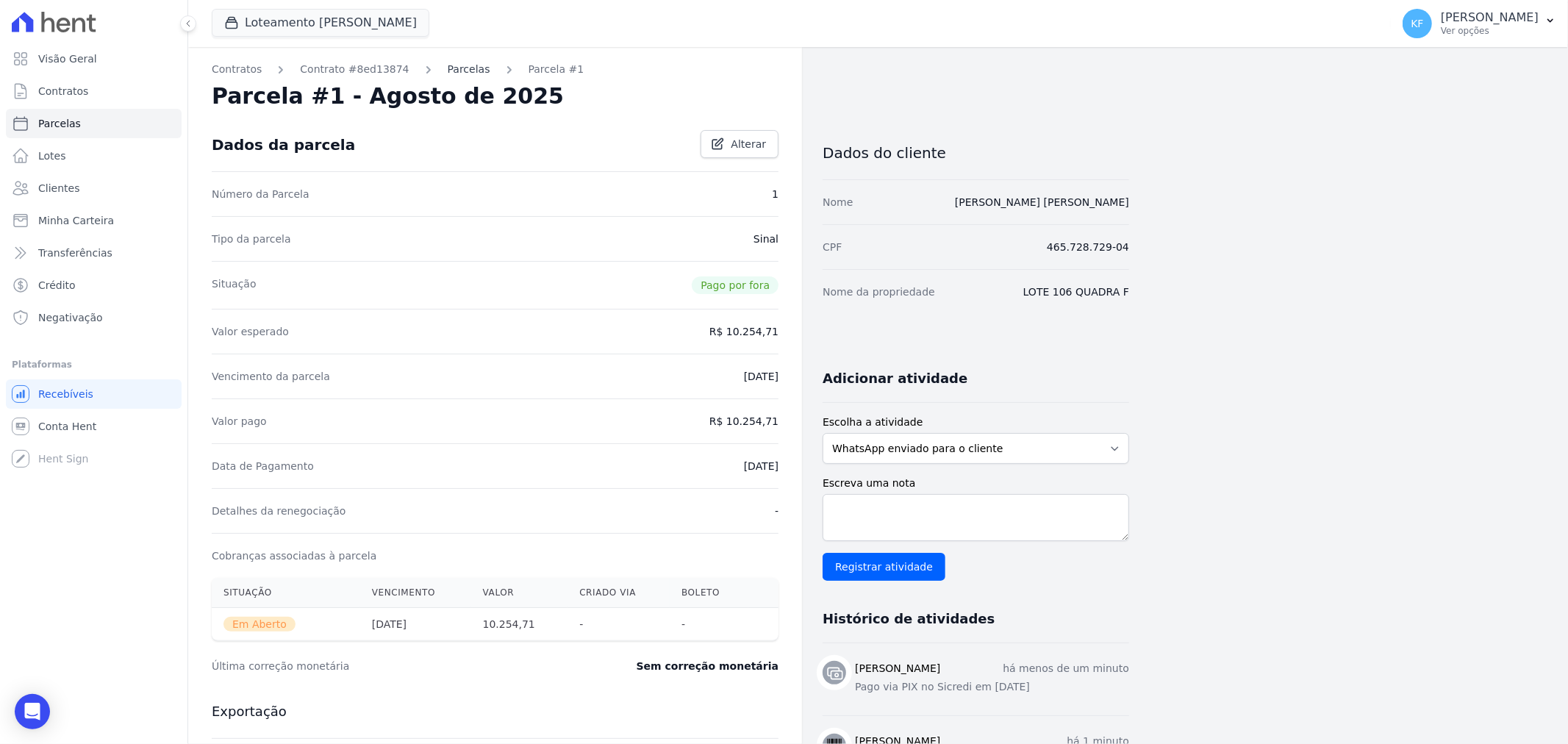
click at [452, 69] on link "Parcelas" at bounding box center [469, 69] width 42 height 16
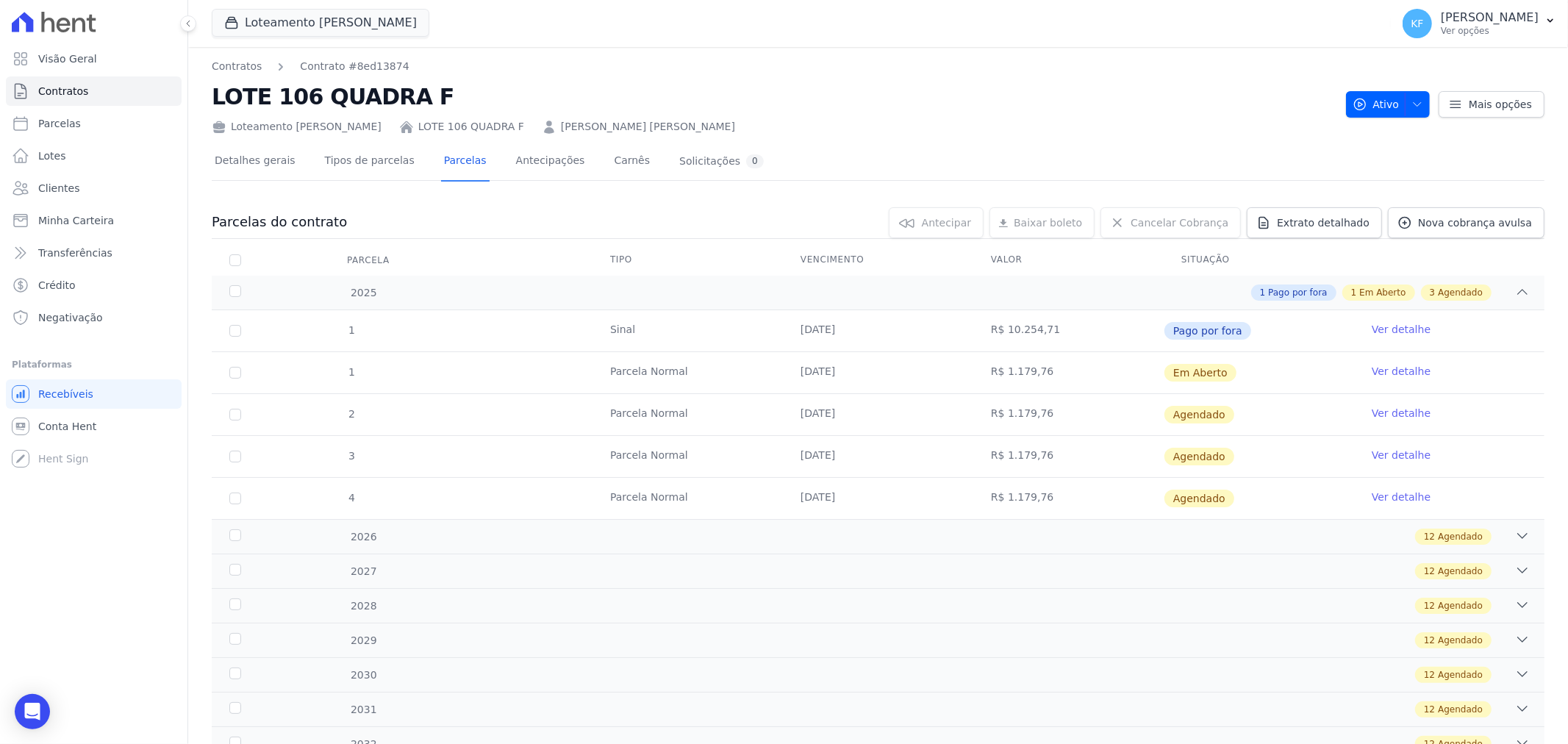
click at [1395, 368] on link "Ver detalhe" at bounding box center [1401, 371] width 59 height 15
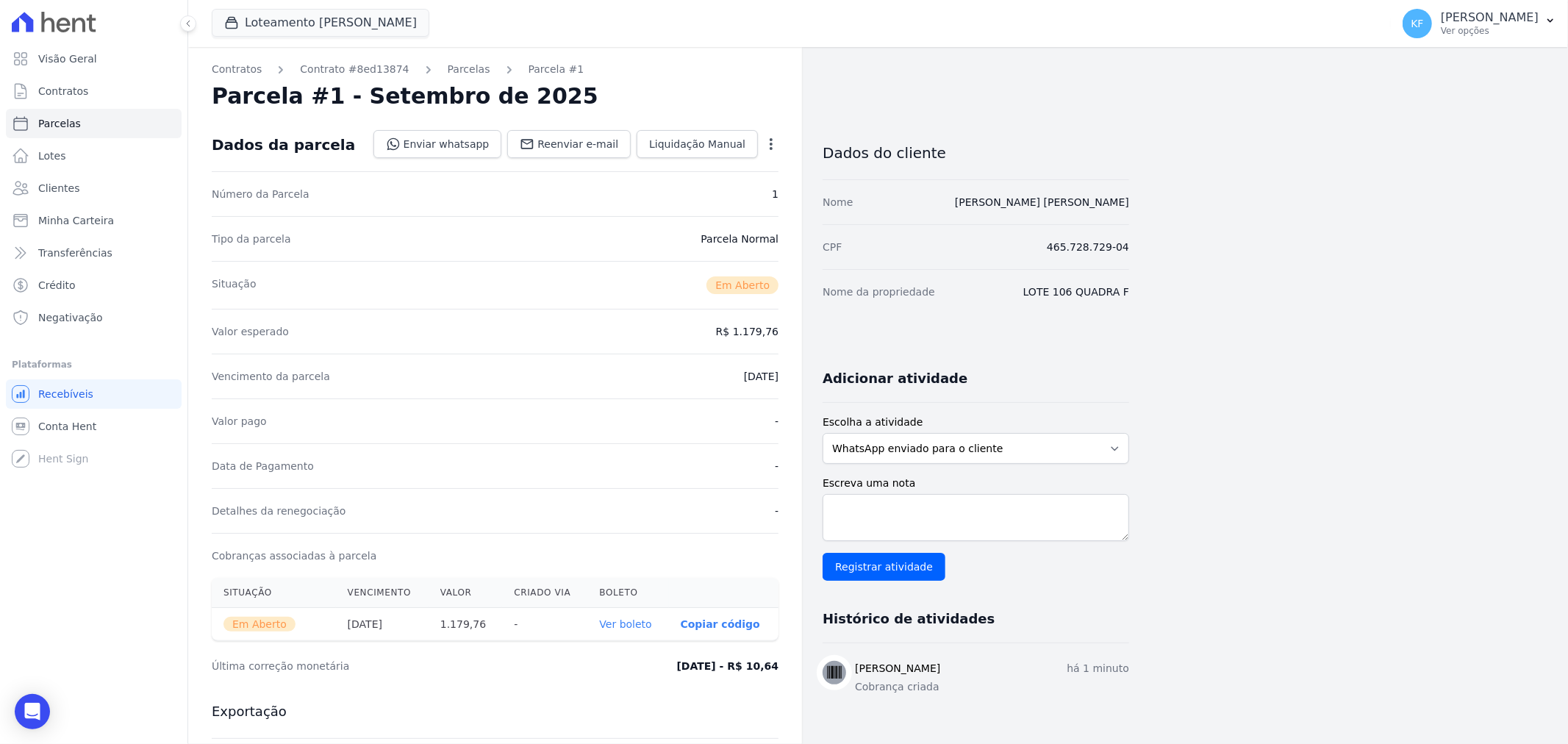
click at [771, 149] on icon "button" at bounding box center [771, 144] width 15 height 15
click at [708, 165] on link "Alterar" at bounding box center [708, 164] width 130 height 26
click at [696, 154] on link "Cancelar" at bounding box center [682, 144] width 71 height 28
click at [451, 69] on link "Parcelas" at bounding box center [469, 69] width 42 height 16
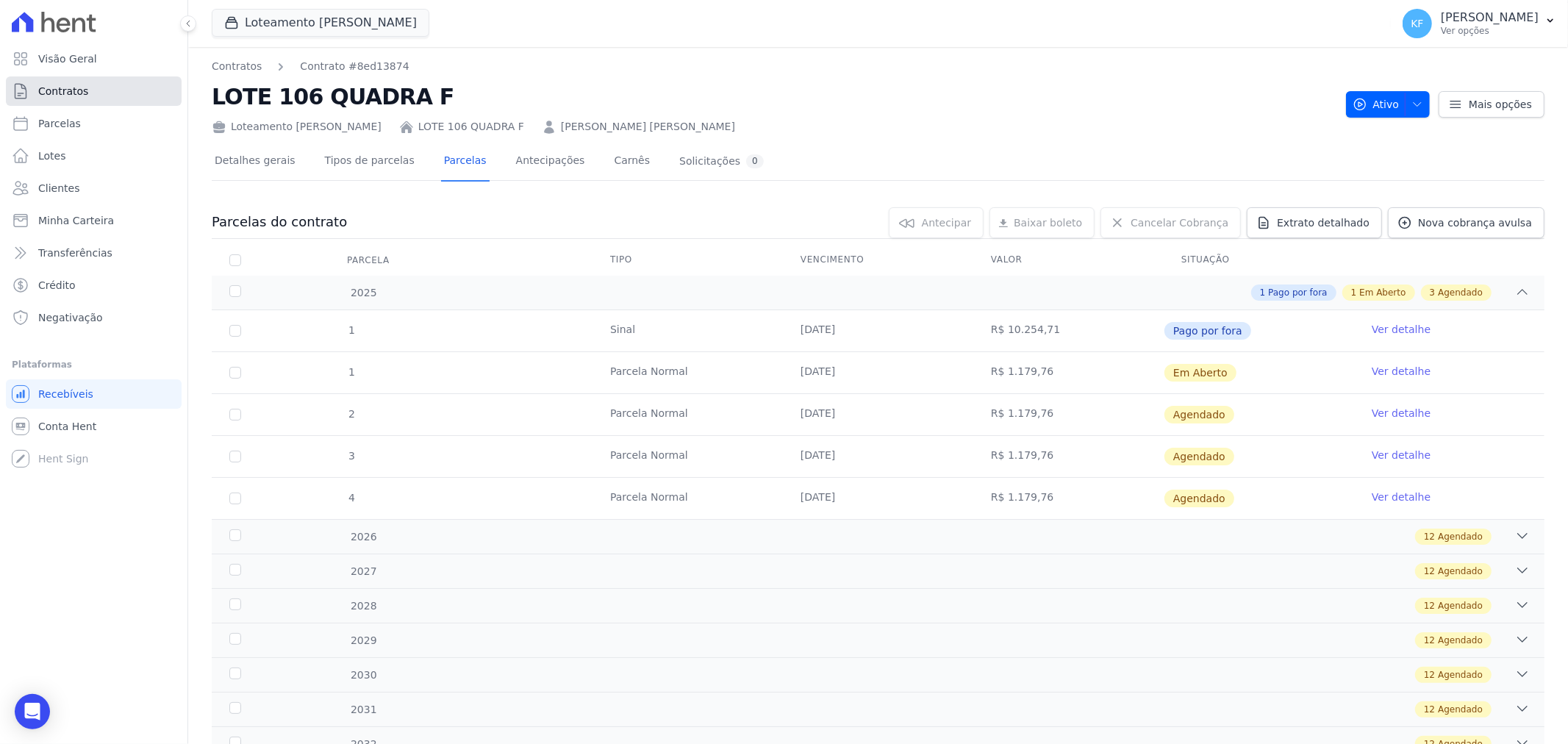
click at [68, 99] on link "Contratos" at bounding box center [93, 91] width 175 height 29
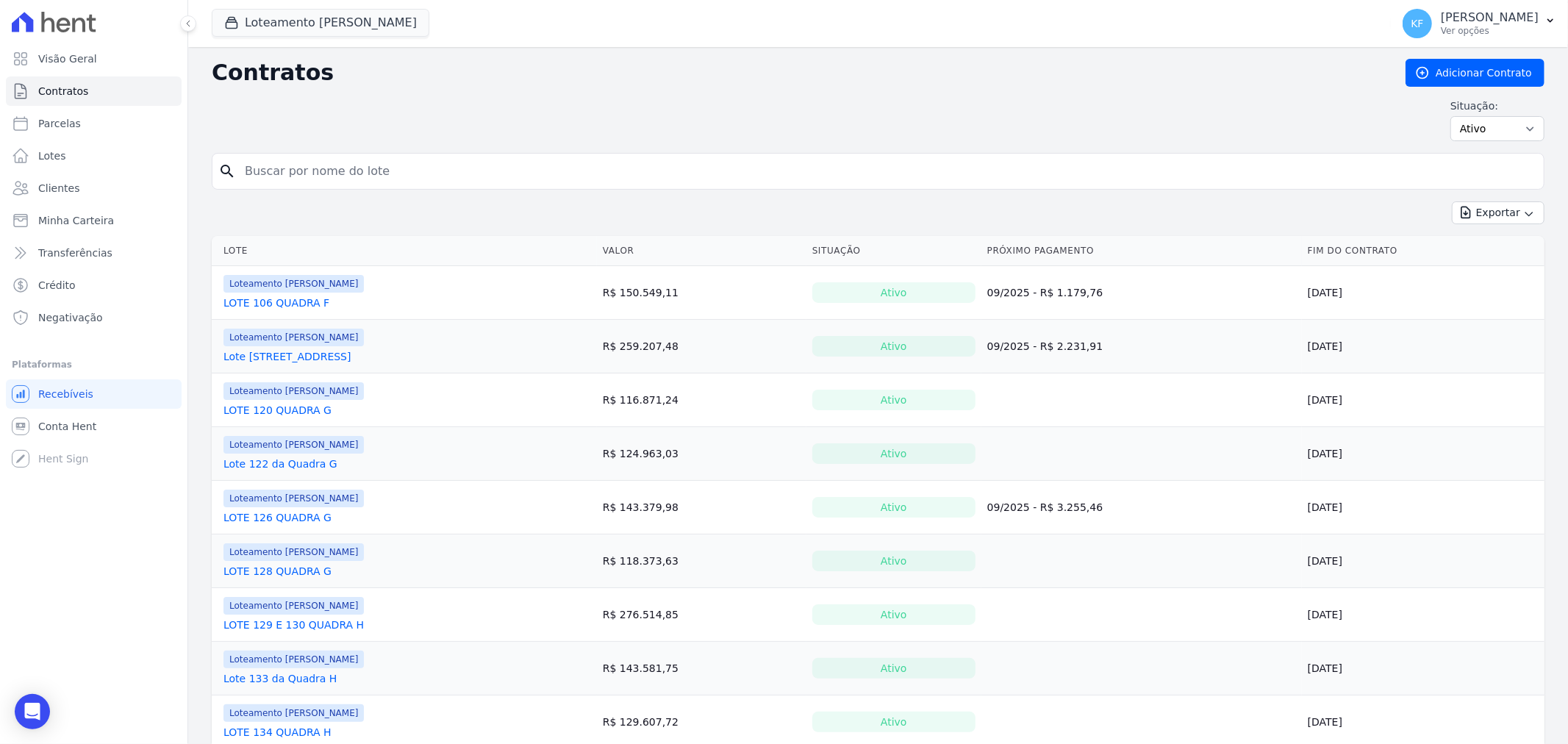
click at [284, 307] on link "LOTE 106 QUADRA F" at bounding box center [276, 303] width 106 height 15
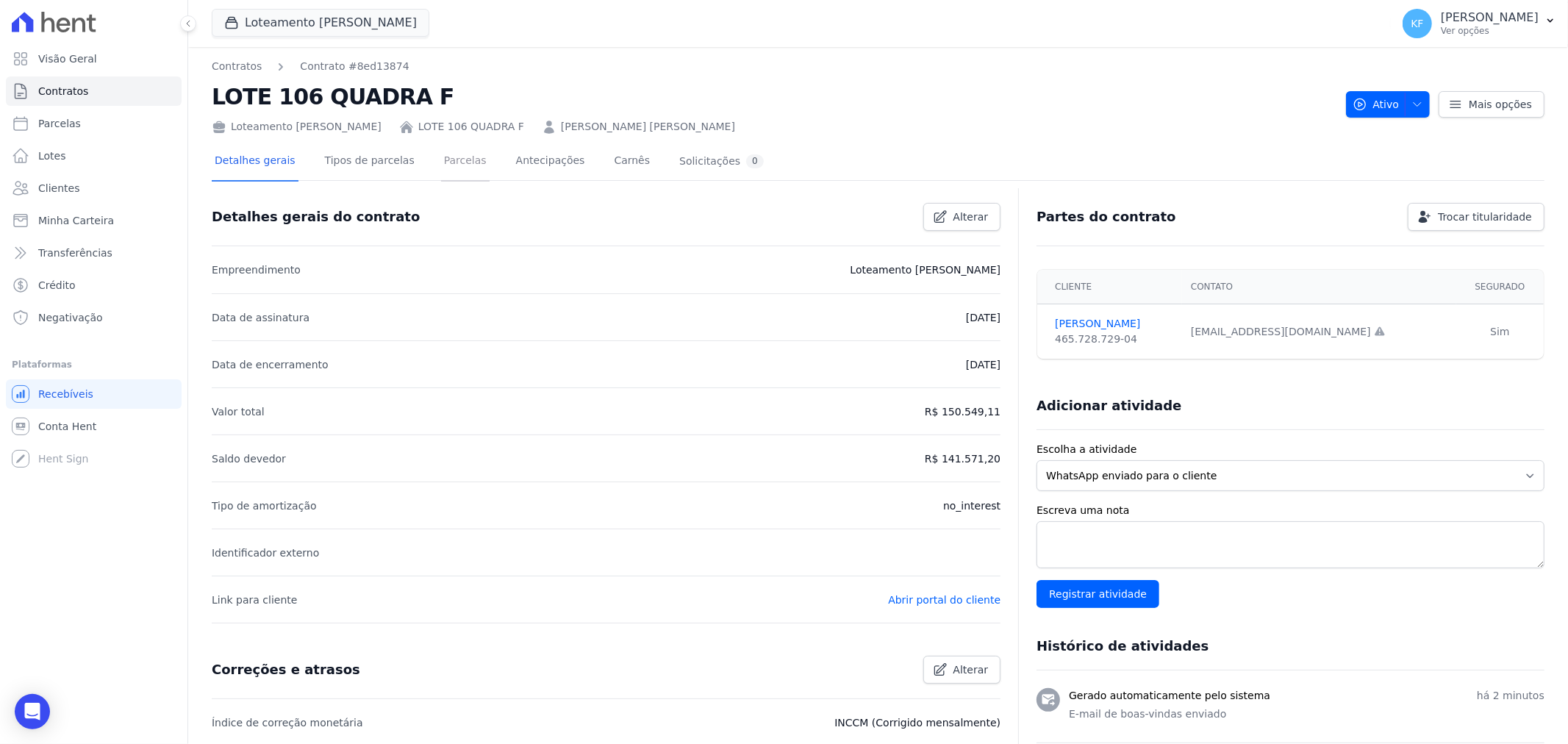
click at [454, 169] on link "Parcelas" at bounding box center [465, 162] width 48 height 39
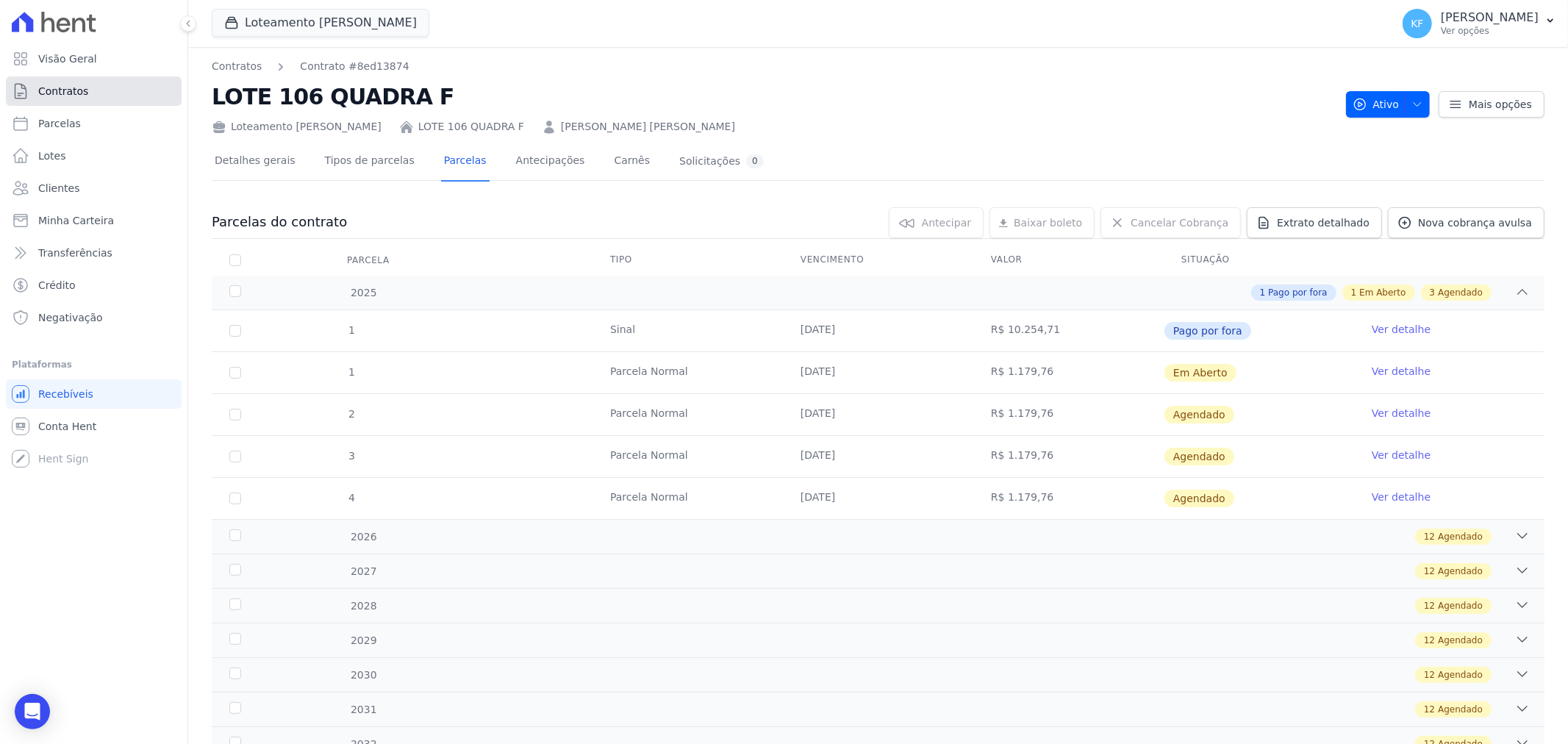
click at [62, 100] on link "Contratos" at bounding box center [93, 91] width 175 height 29
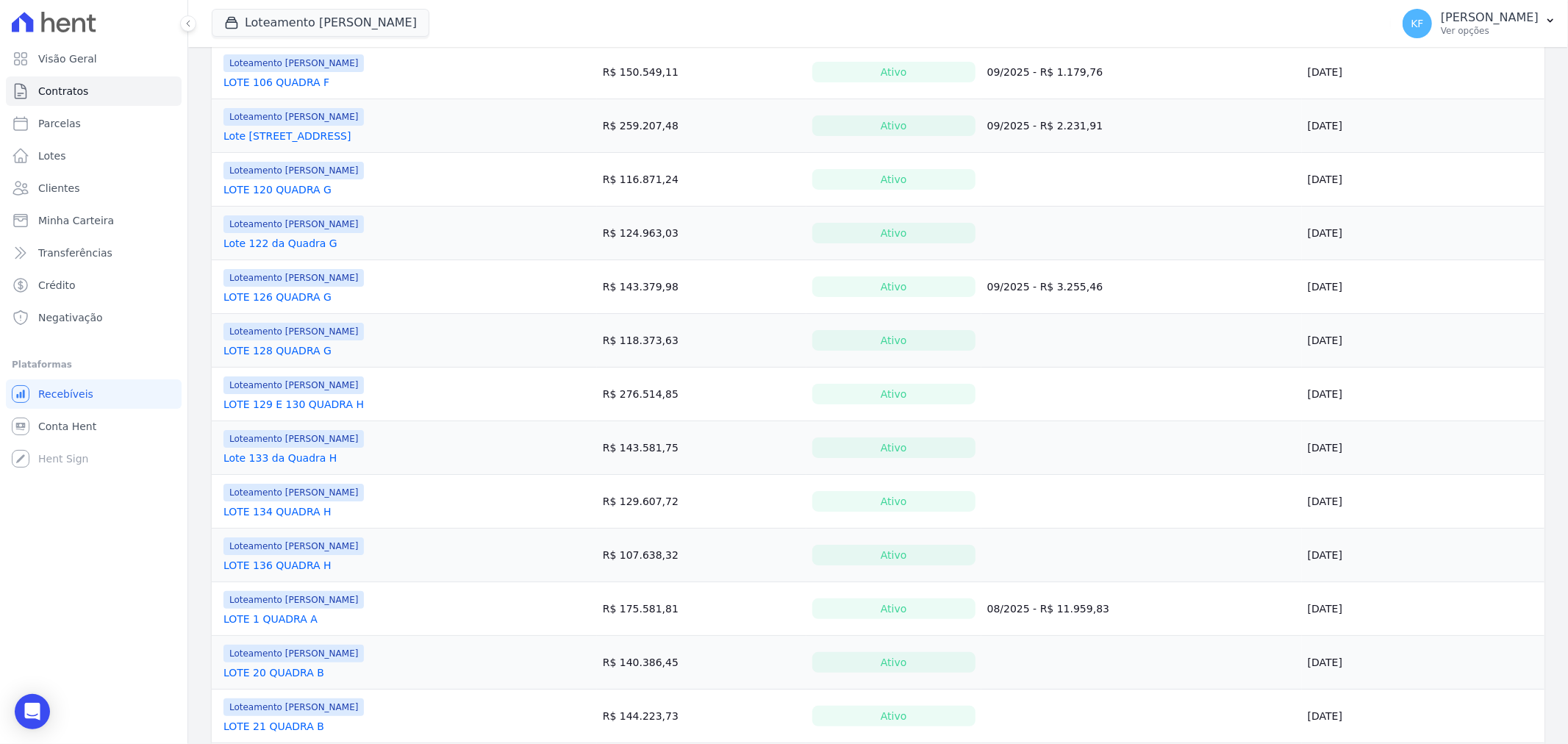
scroll to position [326, 0]
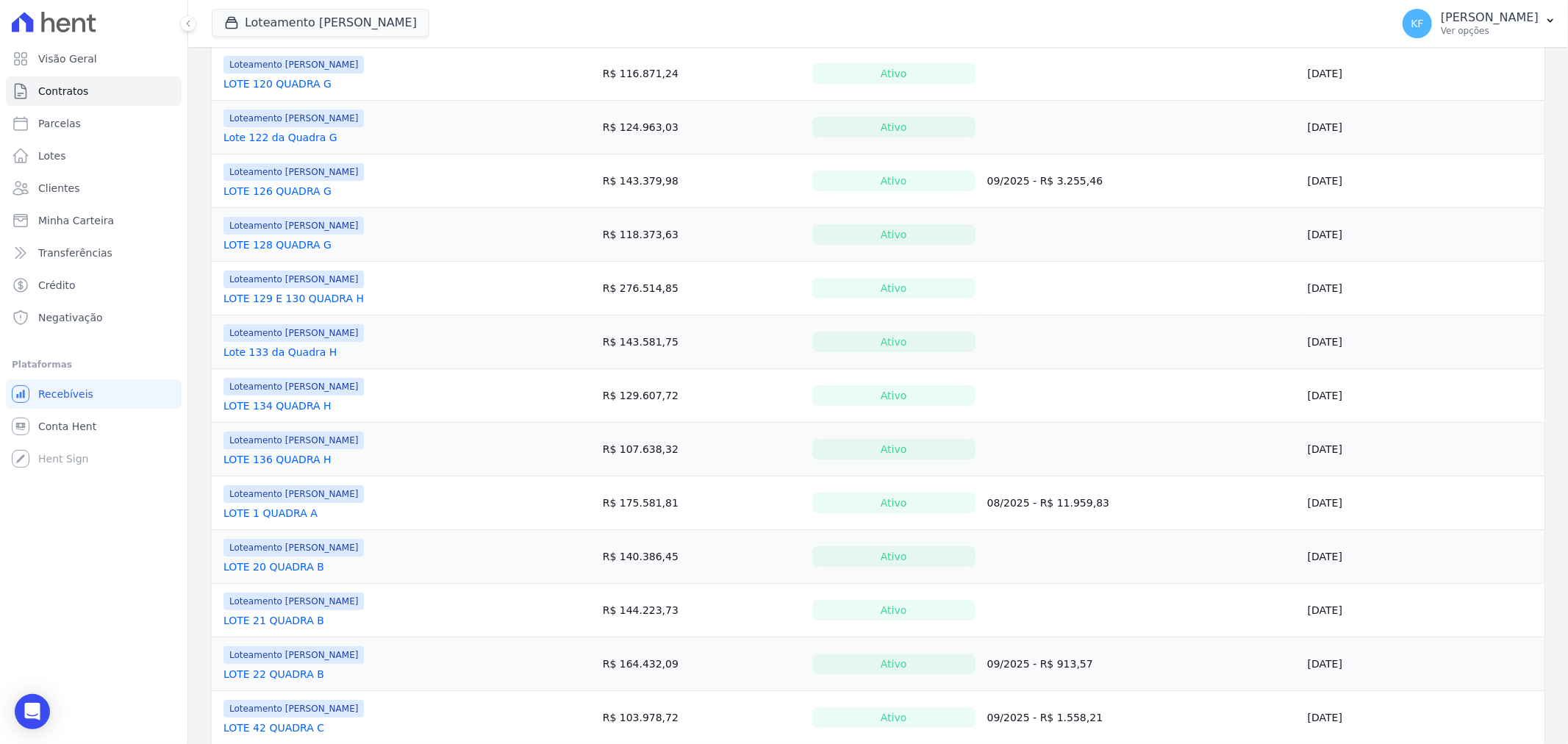
click at [290, 520] on link "LOTE 1 QUADRA A" at bounding box center [270, 513] width 94 height 15
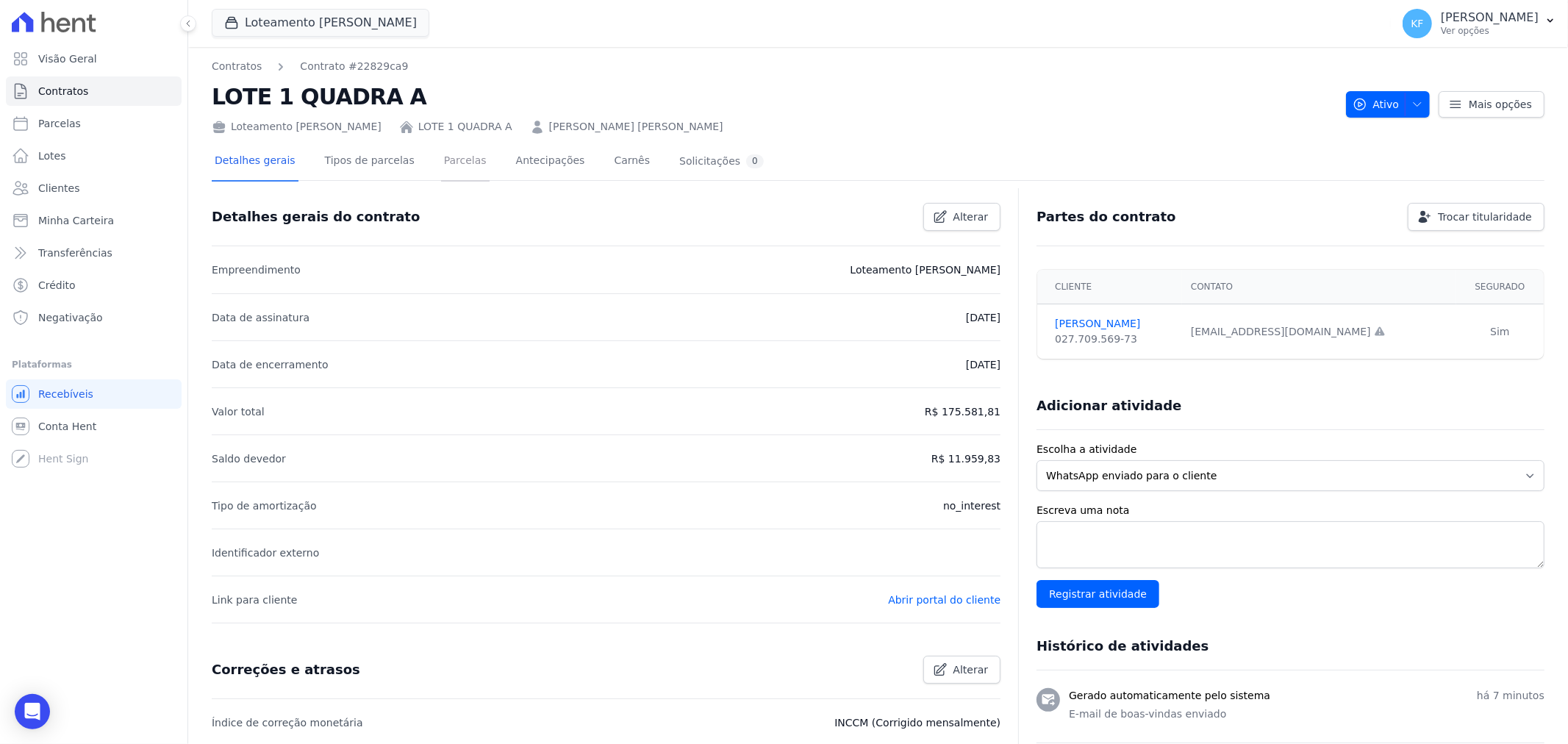
click at [445, 161] on link "Parcelas" at bounding box center [465, 162] width 48 height 39
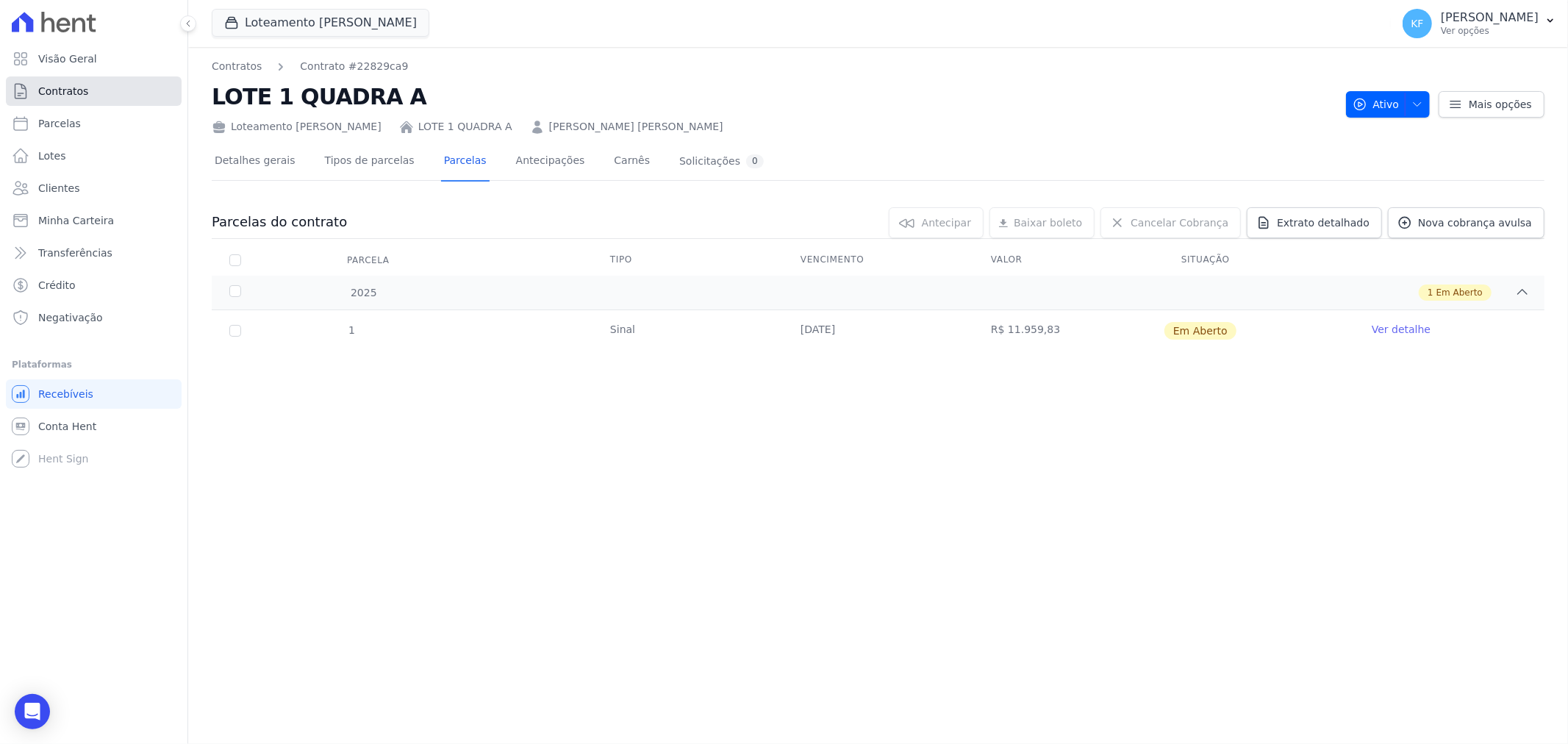
click at [62, 93] on span "Contratos" at bounding box center [63, 91] width 50 height 15
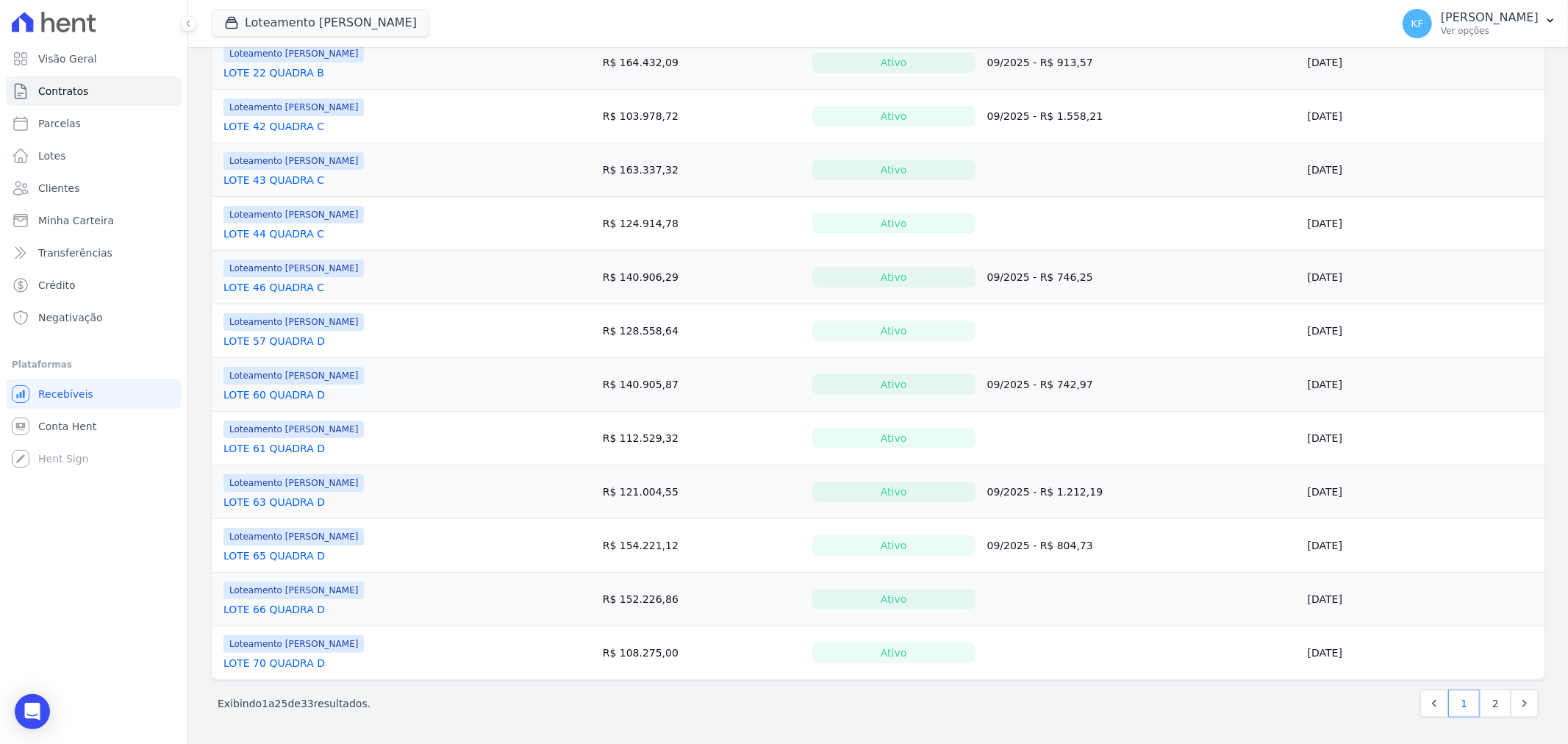
scroll to position [685, 0]
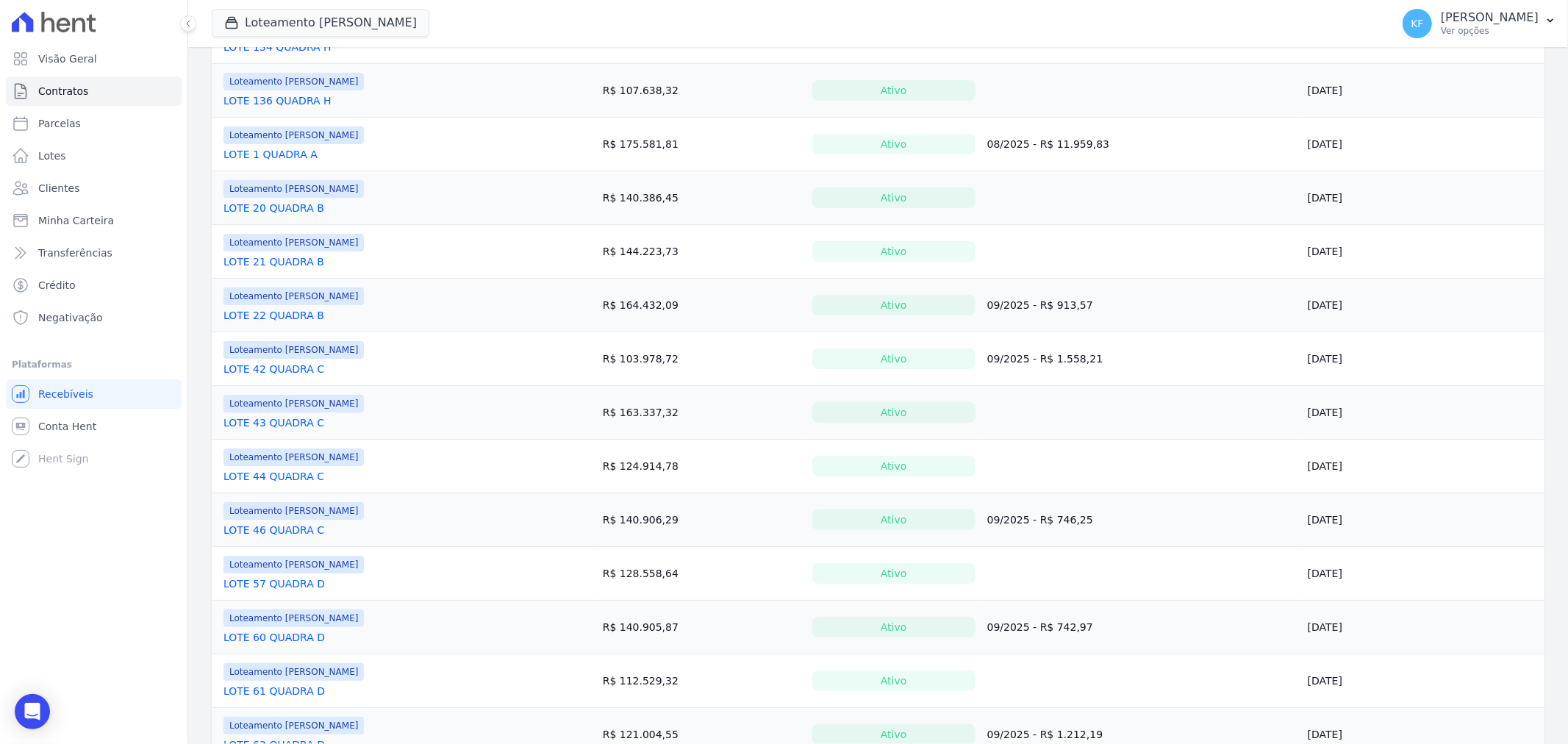
click at [263, 150] on link "LOTE 1 QUADRA A" at bounding box center [270, 154] width 94 height 15
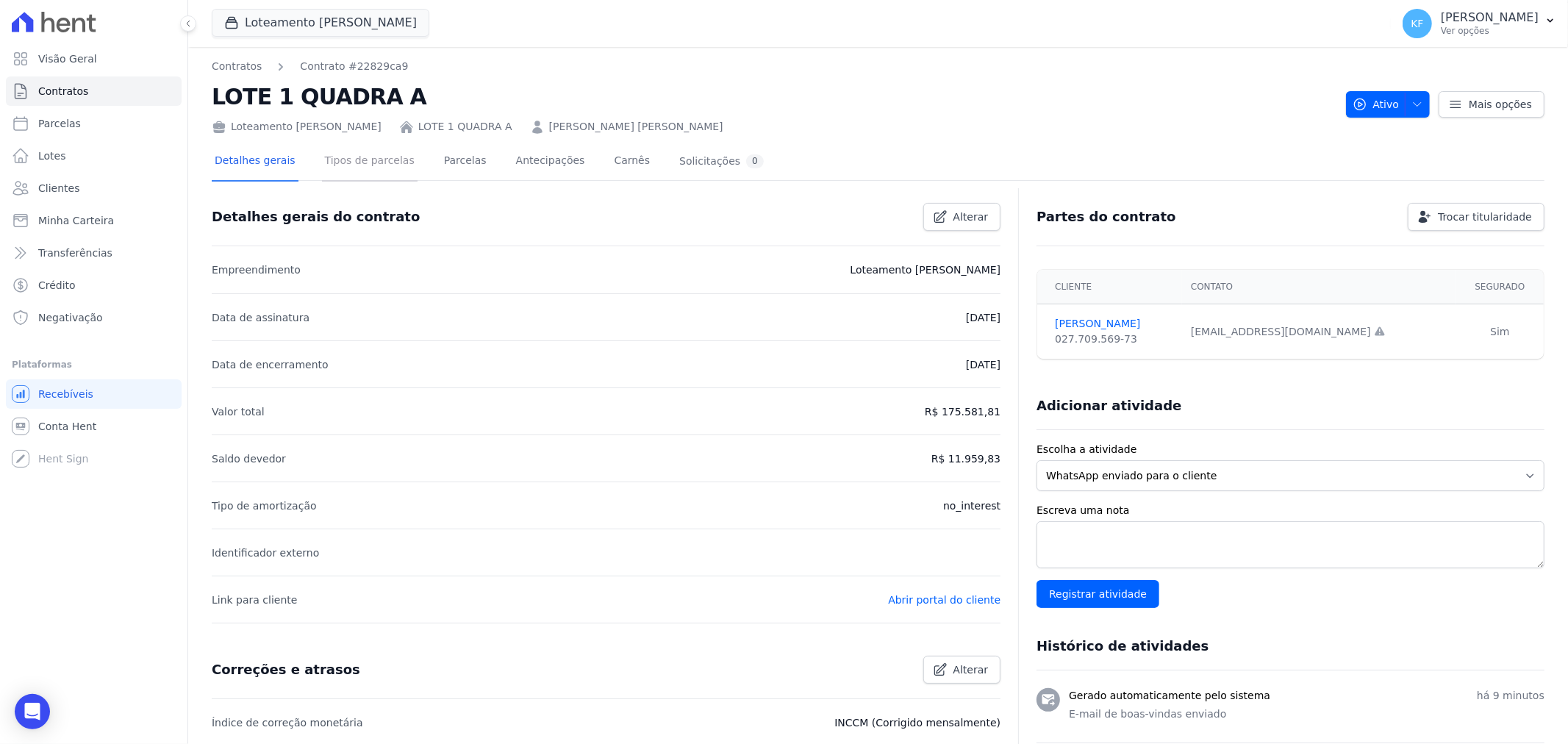
click at [377, 167] on link "Tipos de parcelas" at bounding box center [369, 162] width 95 height 39
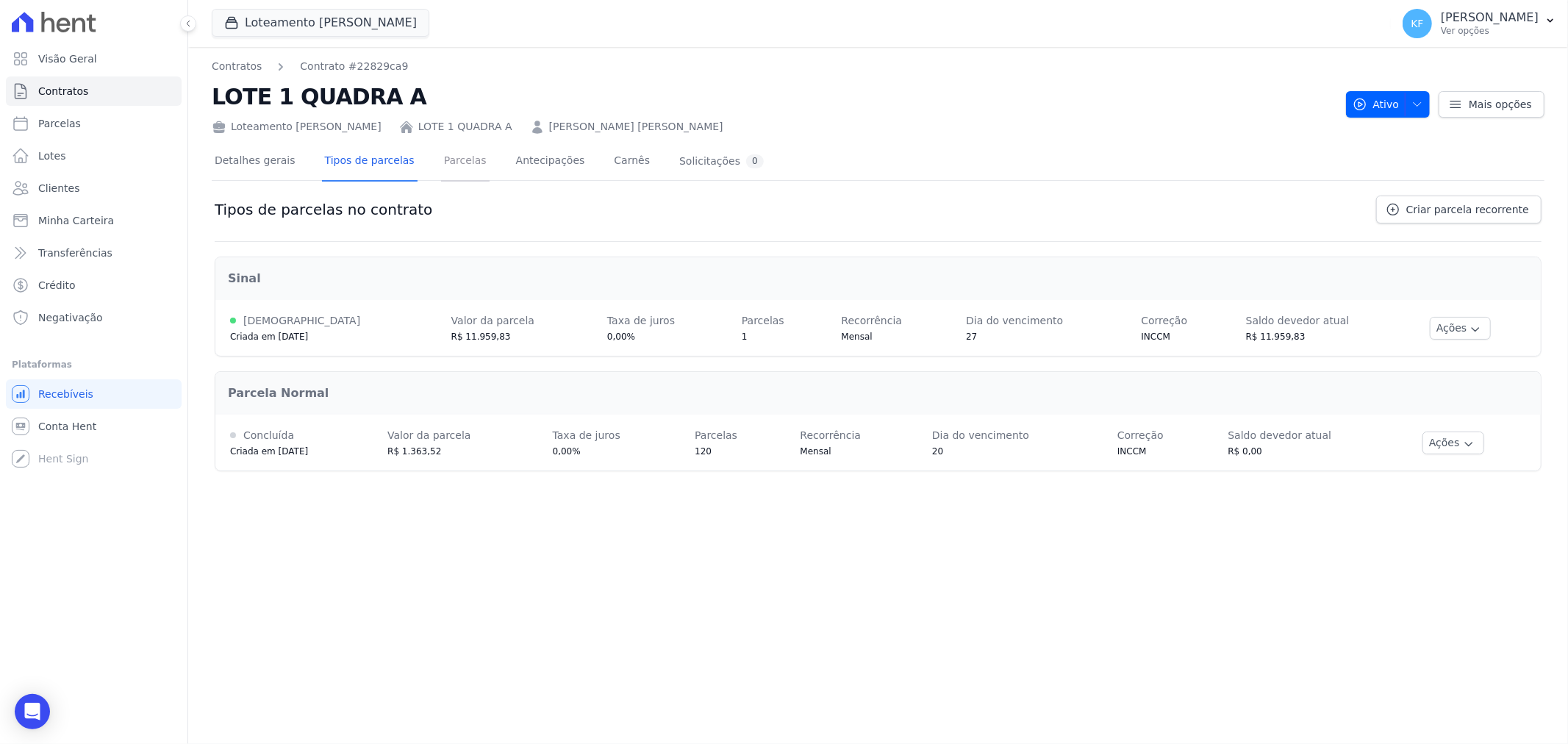
click at [454, 160] on link "Parcelas" at bounding box center [465, 162] width 48 height 39
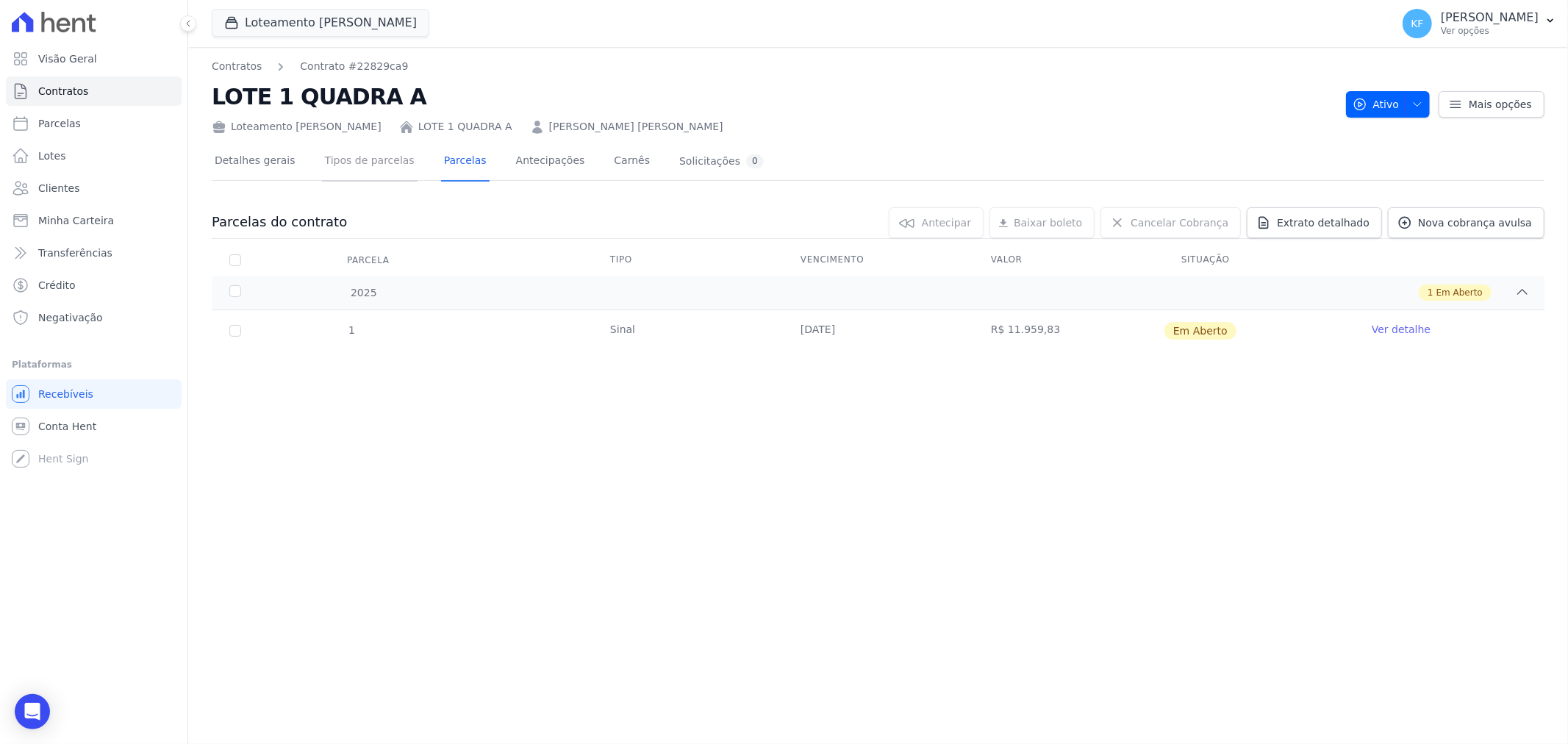
click at [349, 157] on link "Tipos de parcelas" at bounding box center [369, 162] width 95 height 39
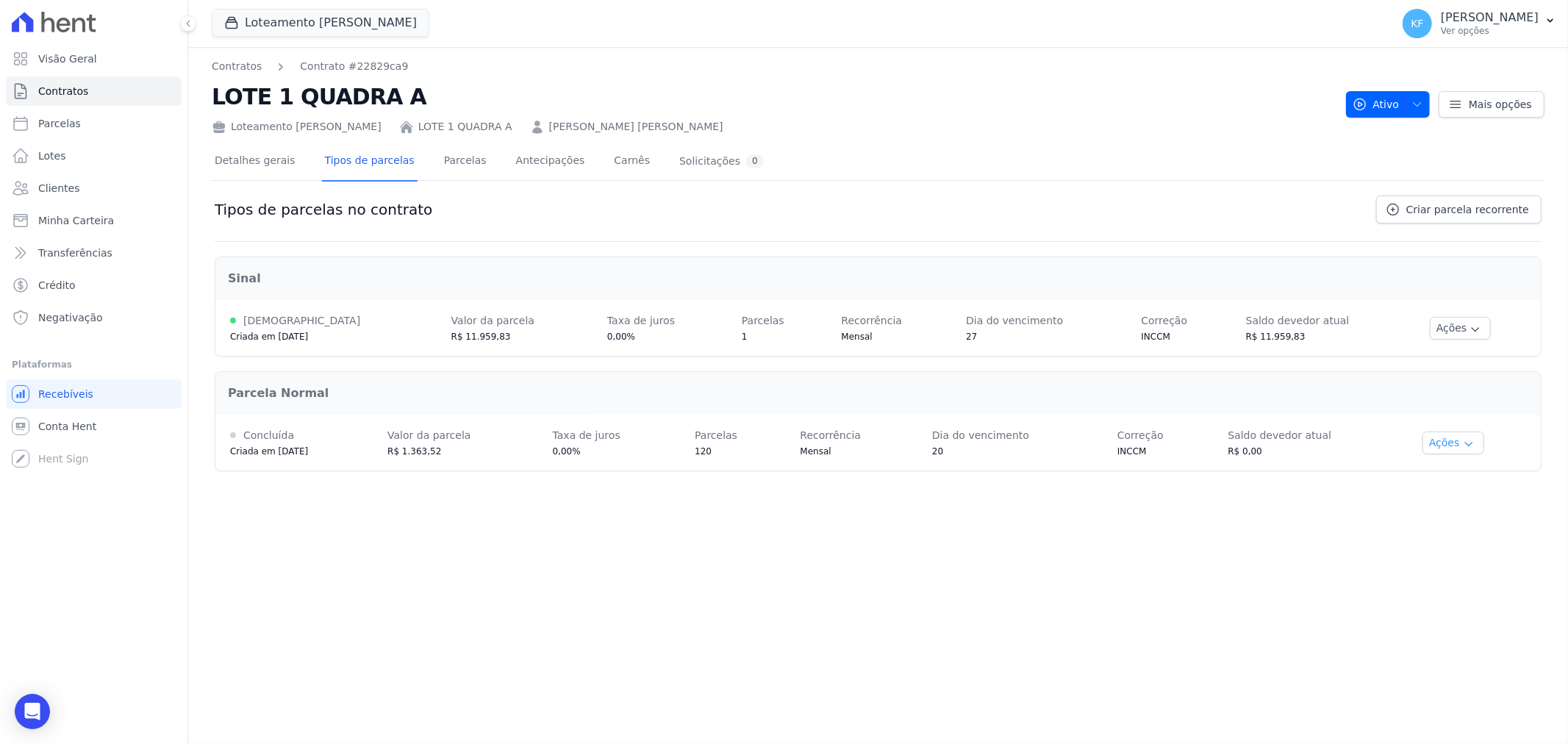
click at [1463, 445] on icon "button" at bounding box center [1469, 444] width 11 height 11
click at [1046, 592] on div "Contratos Contrato #22829ca9 LOTE 1 QUADRA A Loteamento [PERSON_NAME] LOTE 1 QU…" at bounding box center [878, 396] width 1380 height 698
click at [1463, 447] on icon "button" at bounding box center [1469, 444] width 11 height 11
click at [1457, 465] on span "Ver detalhes" at bounding box center [1462, 470] width 113 height 18
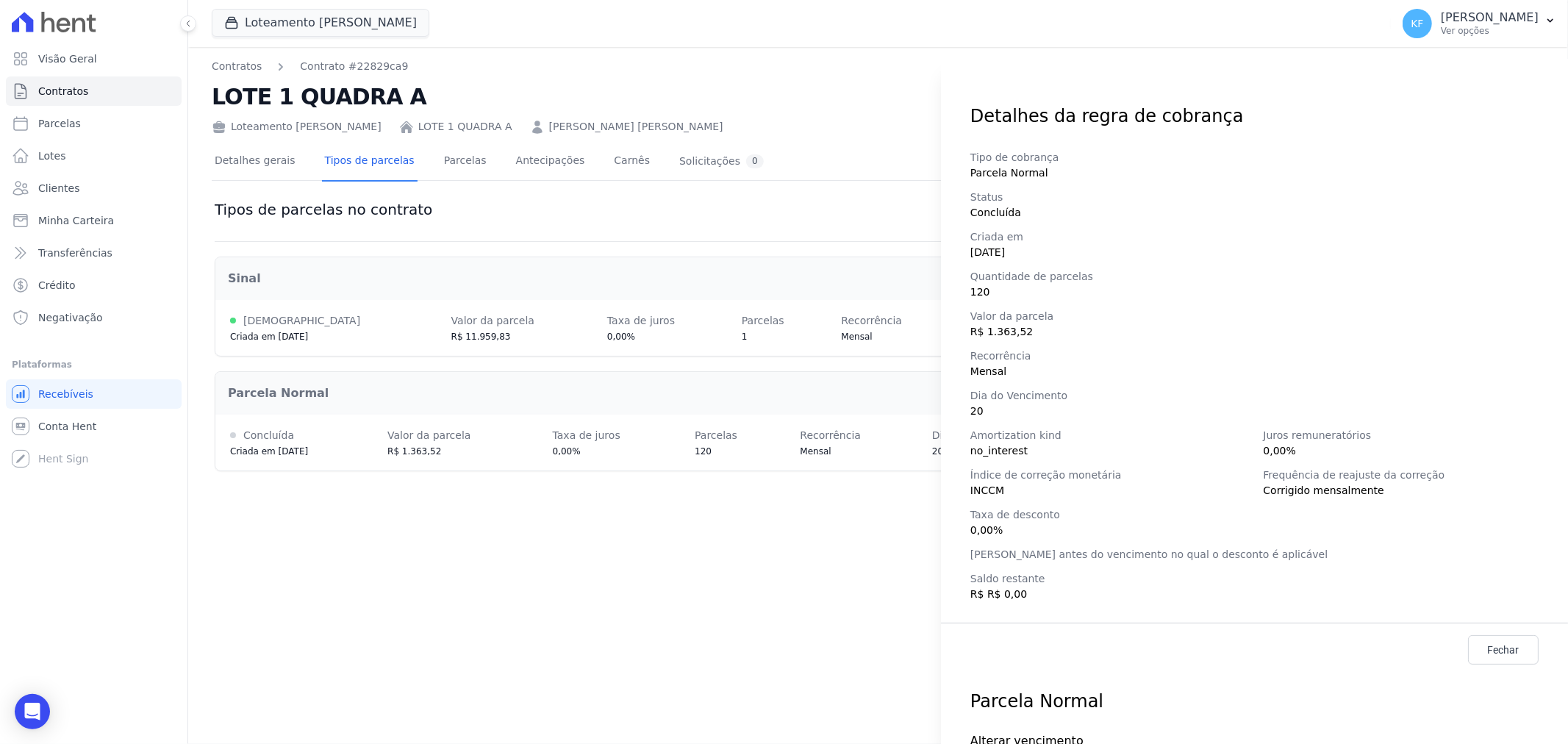
click at [816, 610] on div "Detalhes da regra de cobrança Tipo de cobrança Parcela Normal Status Concluída …" at bounding box center [784, 372] width 1568 height 744
click at [76, 84] on span "Contratos" at bounding box center [63, 91] width 50 height 15
